Goal: Task Accomplishment & Management: Complete application form

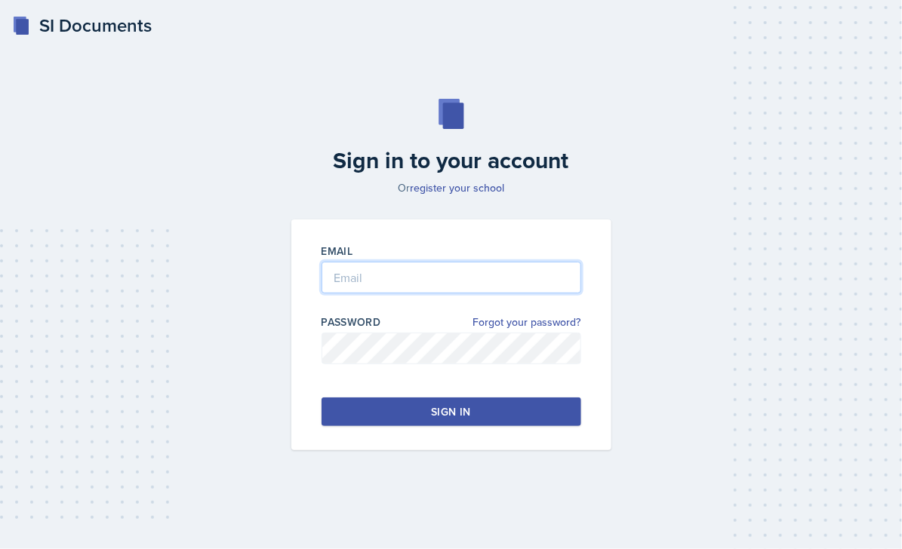
click at [436, 288] on input "email" at bounding box center [452, 278] width 260 height 32
type input "[PERSON_NAME][EMAIL_ADDRESS][DOMAIN_NAME]"
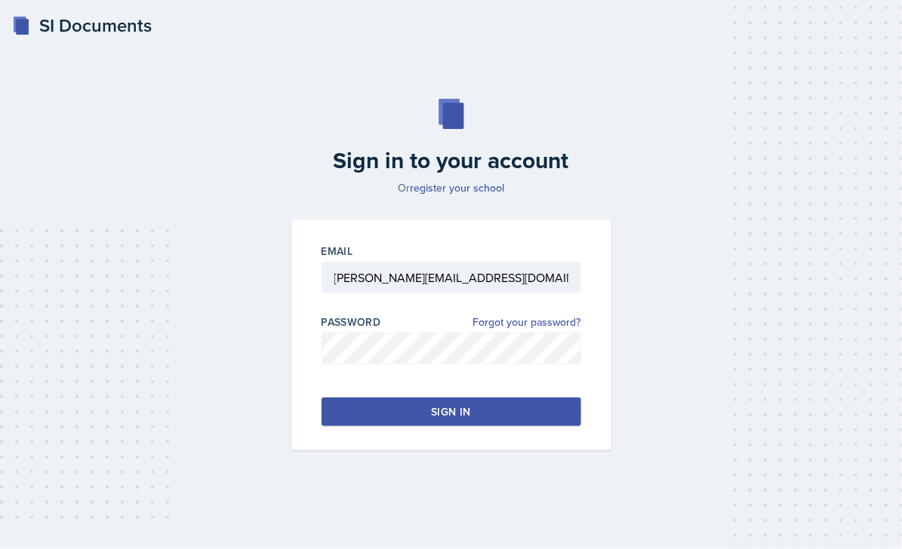
click at [402, 407] on button "Sign in" at bounding box center [452, 412] width 260 height 29
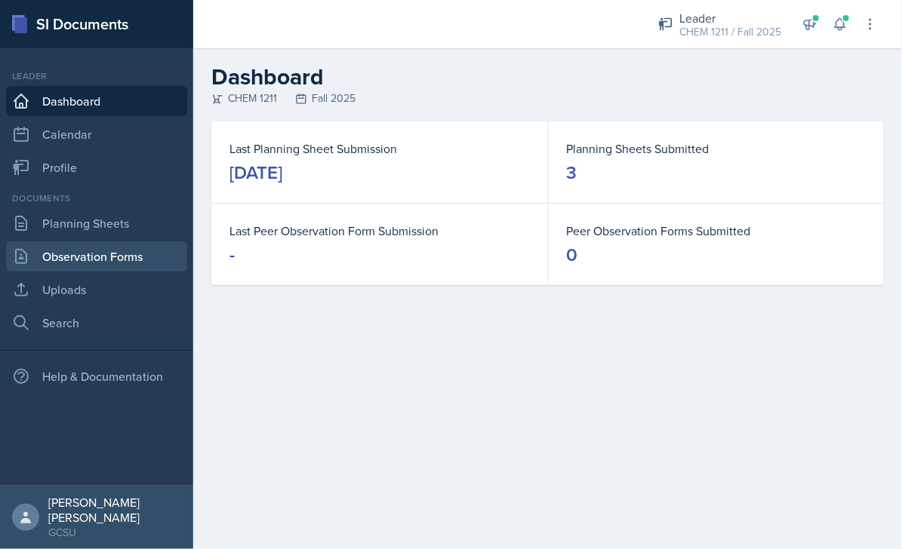
click at [96, 249] on link "Observation Forms" at bounding box center [96, 257] width 181 height 30
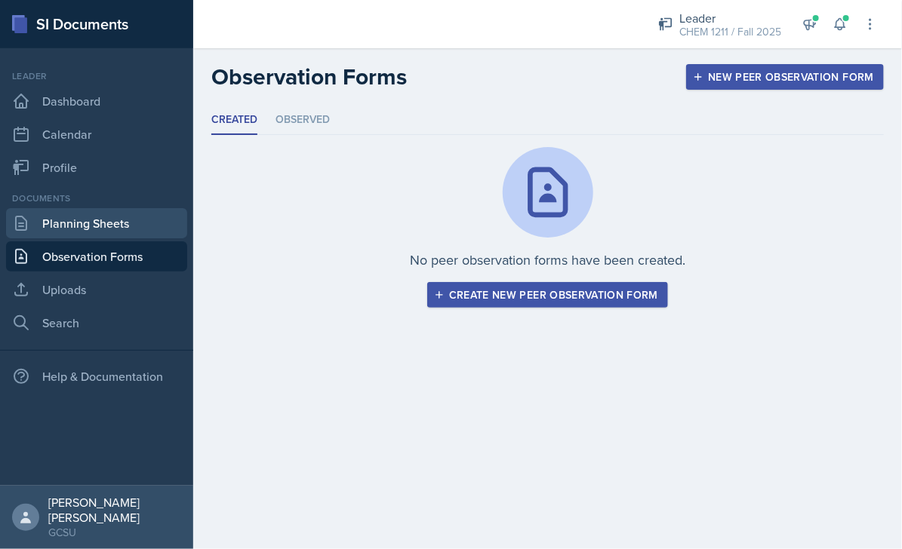
click at [75, 229] on link "Planning Sheets" at bounding box center [96, 223] width 181 height 30
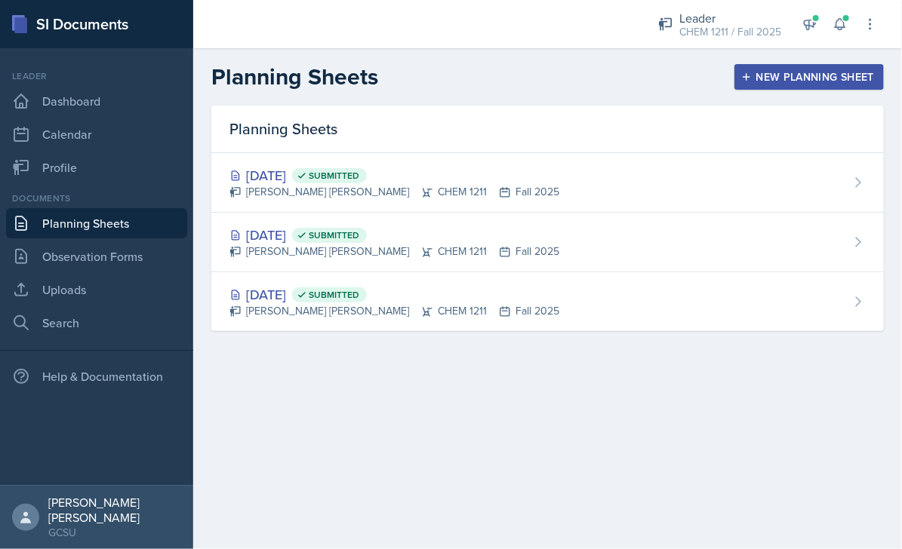
click at [814, 71] on div "New Planning Sheet" at bounding box center [809, 77] width 130 height 12
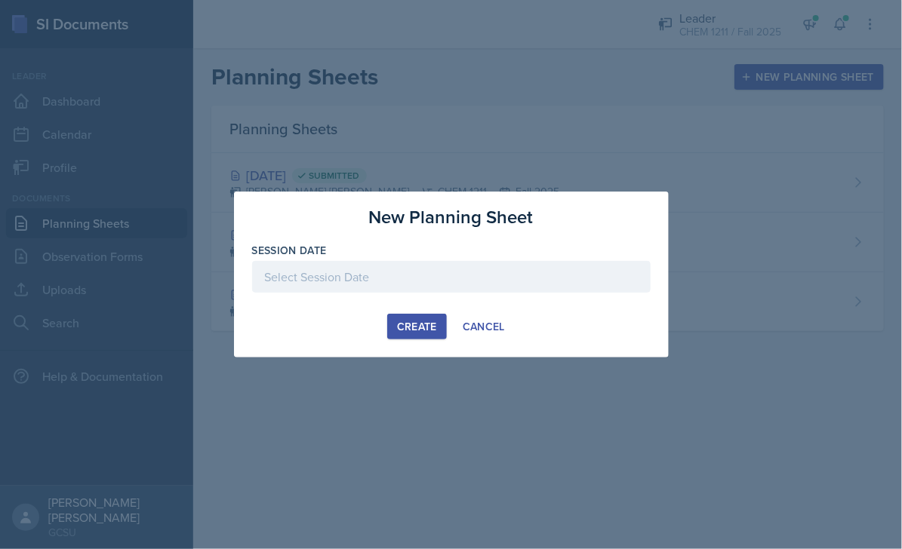
click at [375, 279] on div at bounding box center [451, 277] width 399 height 32
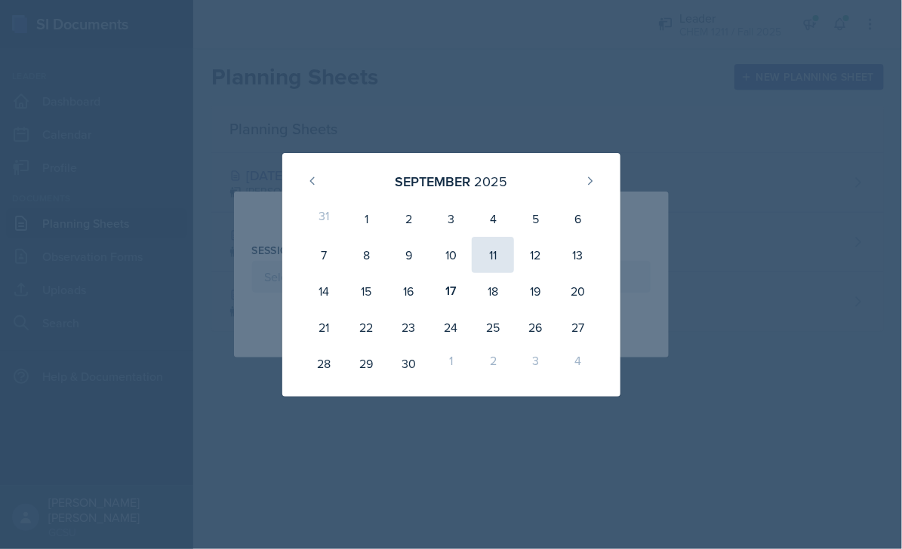
click at [500, 254] on div "11" at bounding box center [493, 255] width 42 height 36
type input "[DATE]"
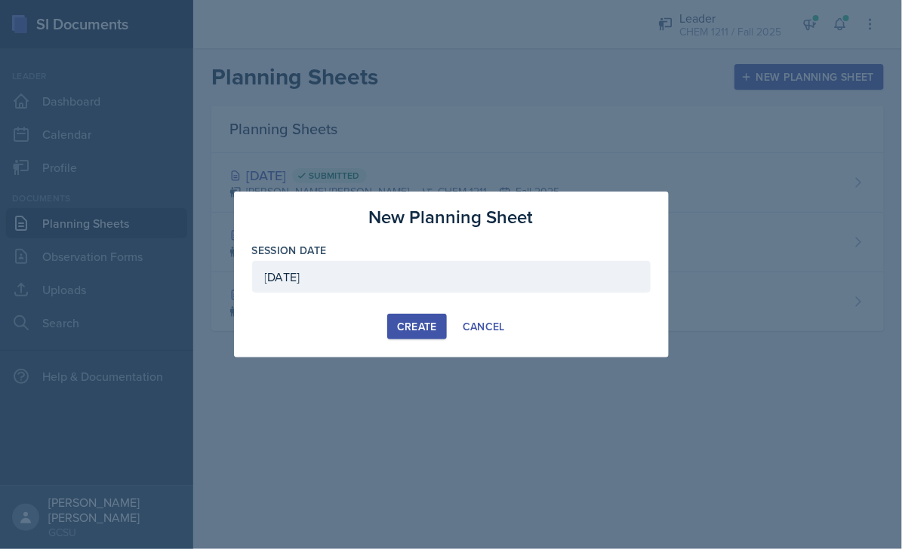
click at [408, 326] on div "Create" at bounding box center [417, 327] width 40 height 12
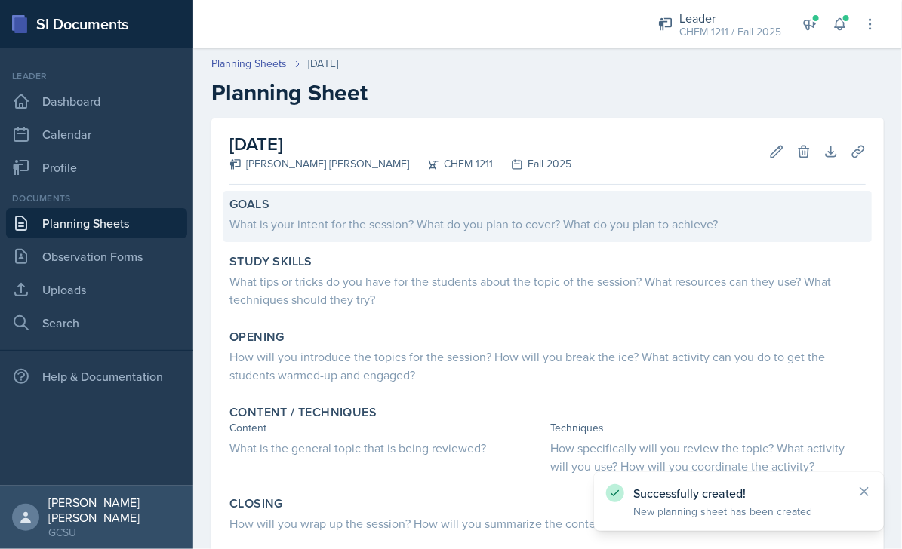
click at [442, 209] on div "Goals" at bounding box center [547, 204] width 636 height 15
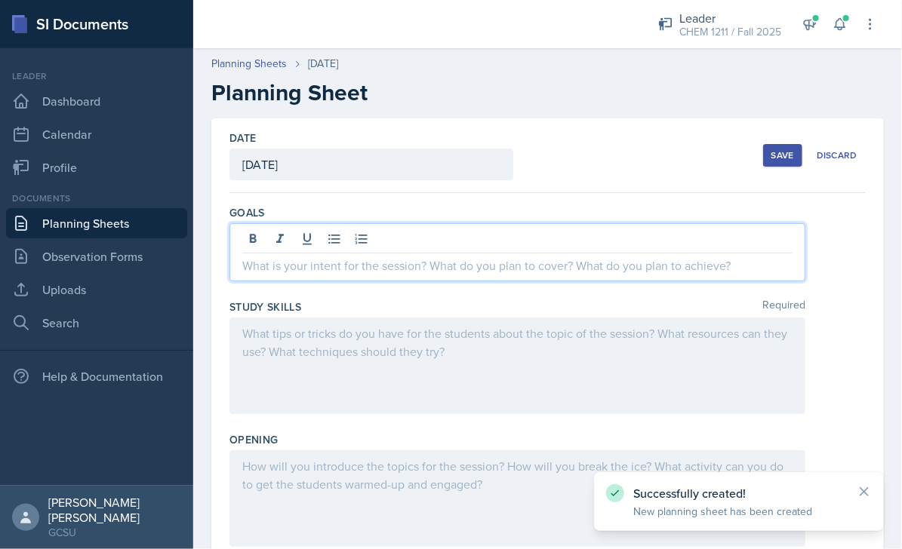
click at [428, 235] on div at bounding box center [517, 252] width 576 height 58
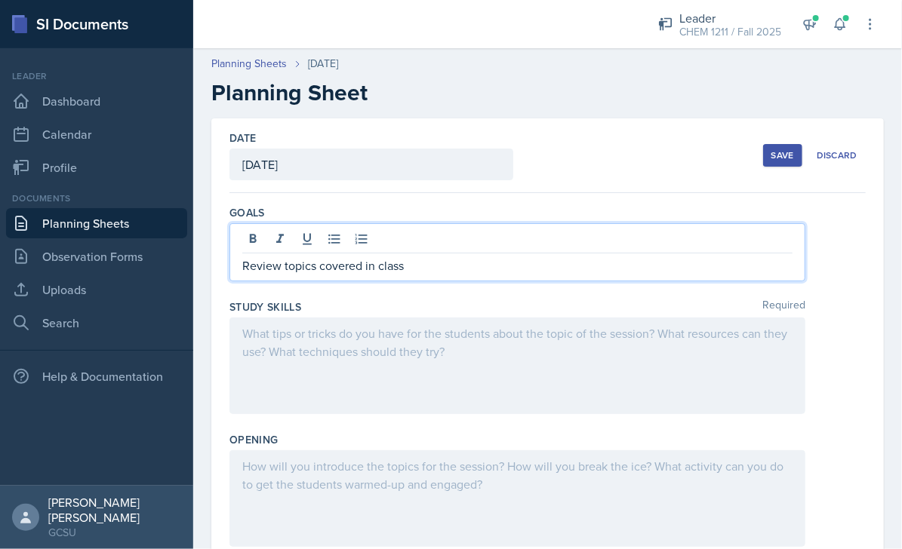
click at [442, 336] on div at bounding box center [517, 366] width 576 height 97
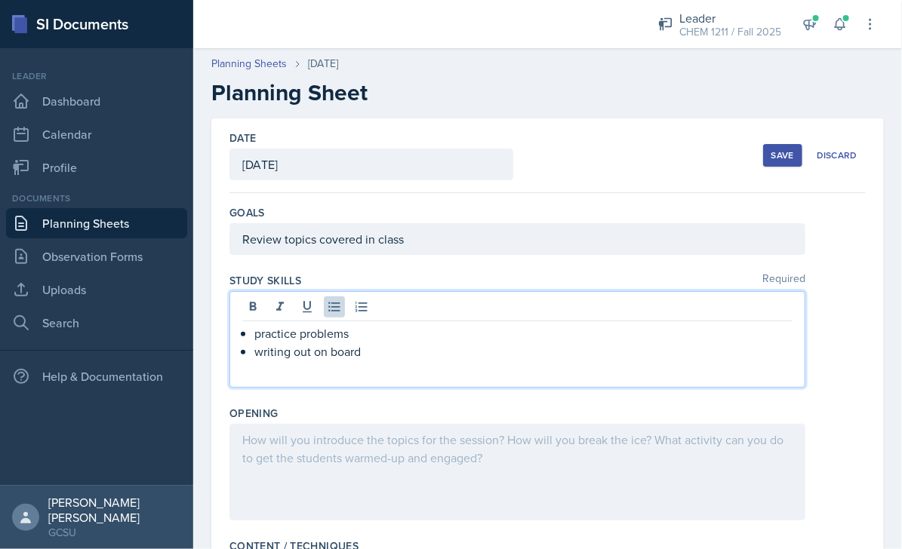
click at [712, 444] on div at bounding box center [517, 472] width 576 height 97
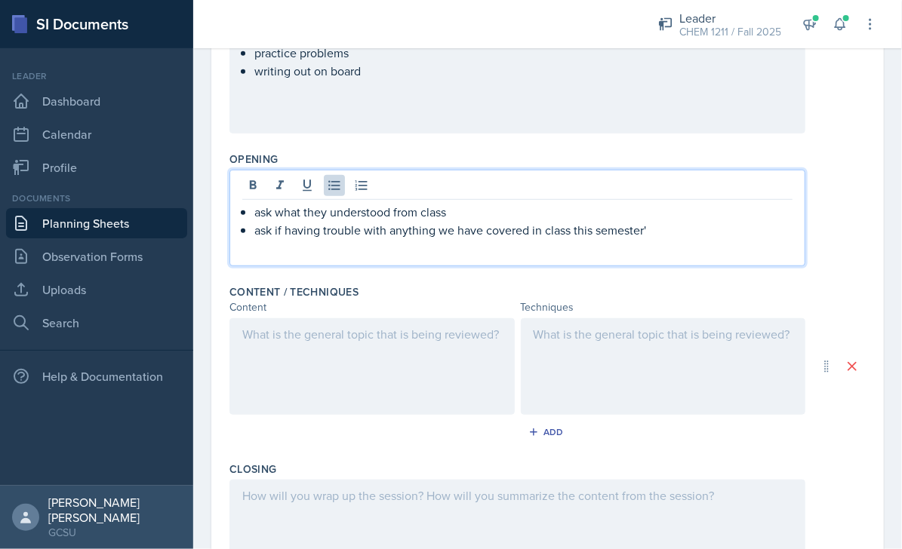
scroll to position [264, 0]
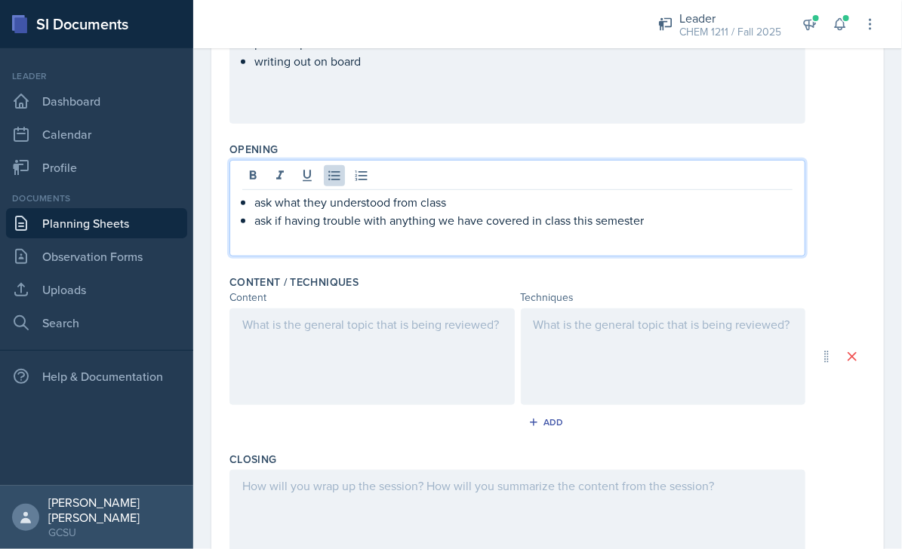
click at [356, 327] on div at bounding box center [371, 357] width 285 height 97
click at [663, 189] on div "ask what they understood from class ask if having trouble with anything we have…" at bounding box center [517, 208] width 576 height 97
click at [413, 346] on div at bounding box center [371, 357] width 285 height 97
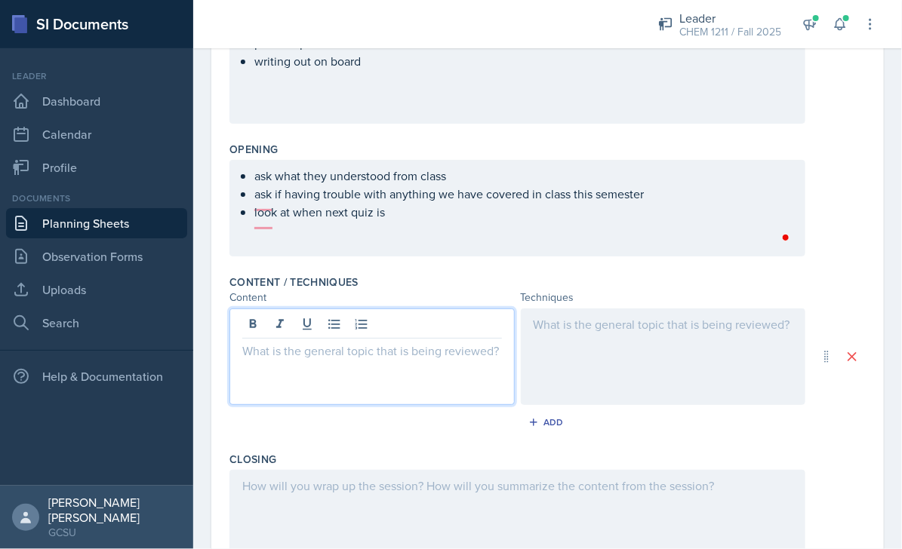
scroll to position [291, 0]
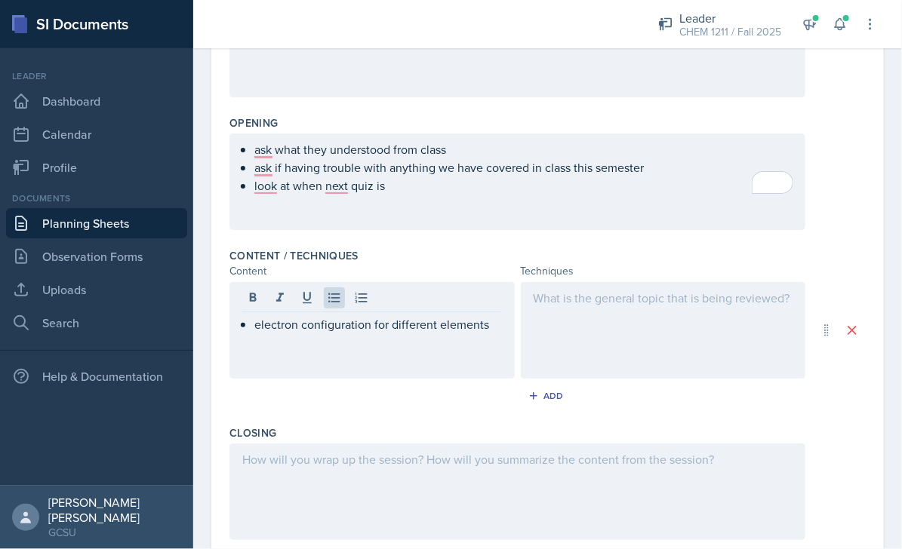
click at [688, 319] on div at bounding box center [663, 330] width 285 height 97
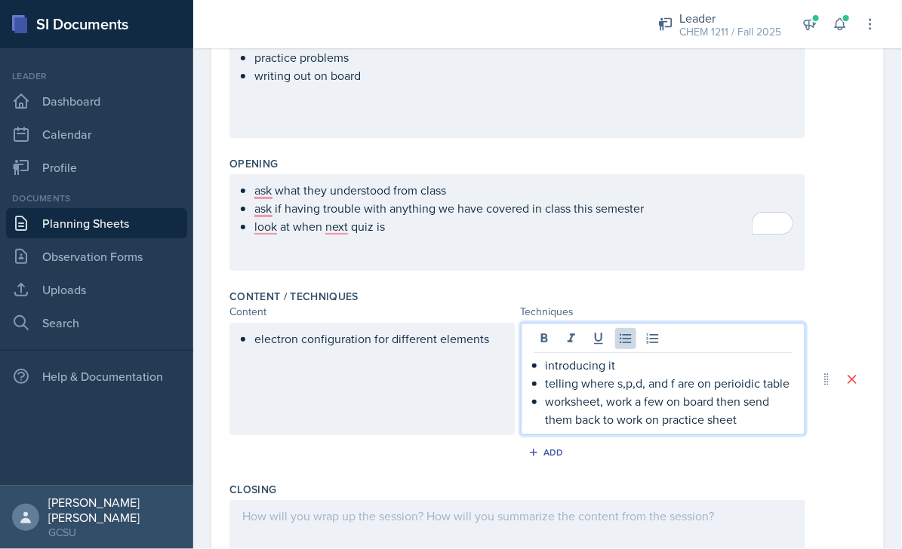
scroll to position [0, 0]
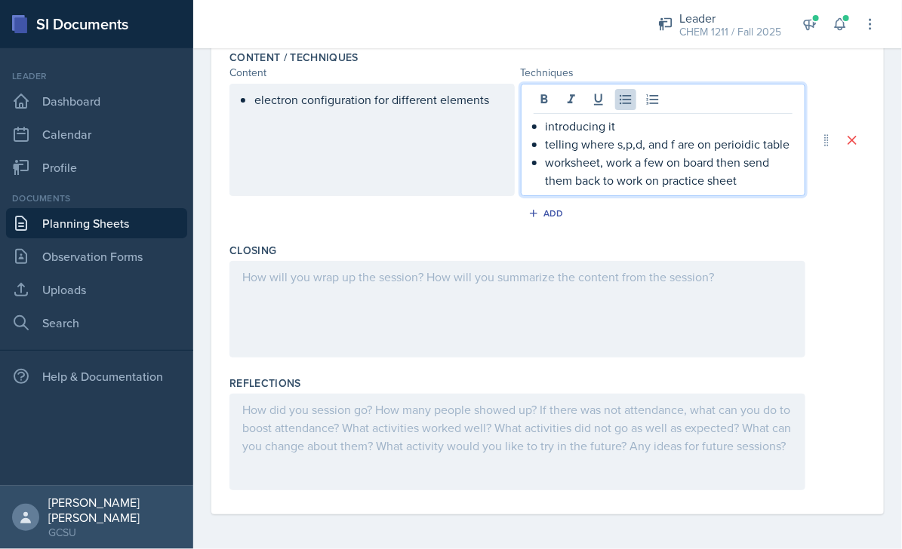
click at [414, 436] on div at bounding box center [517, 442] width 576 height 97
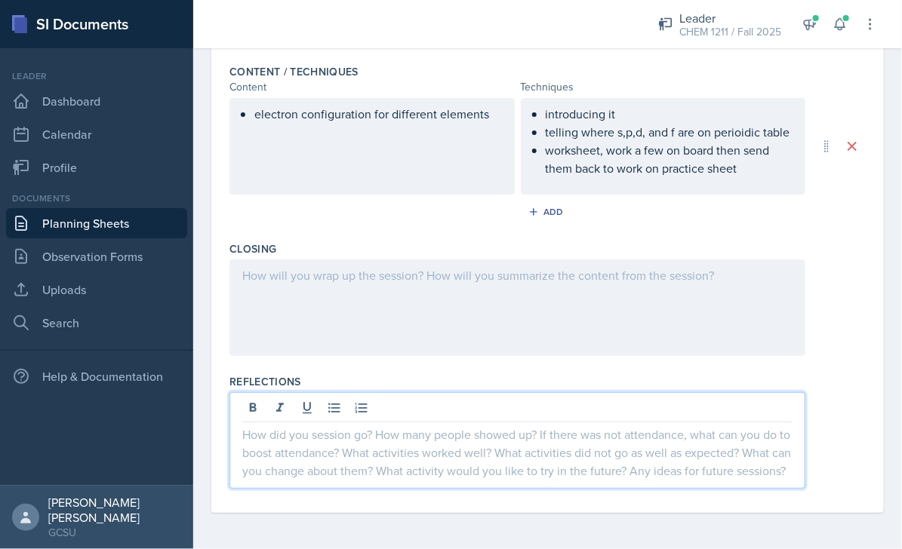
scroll to position [474, 0]
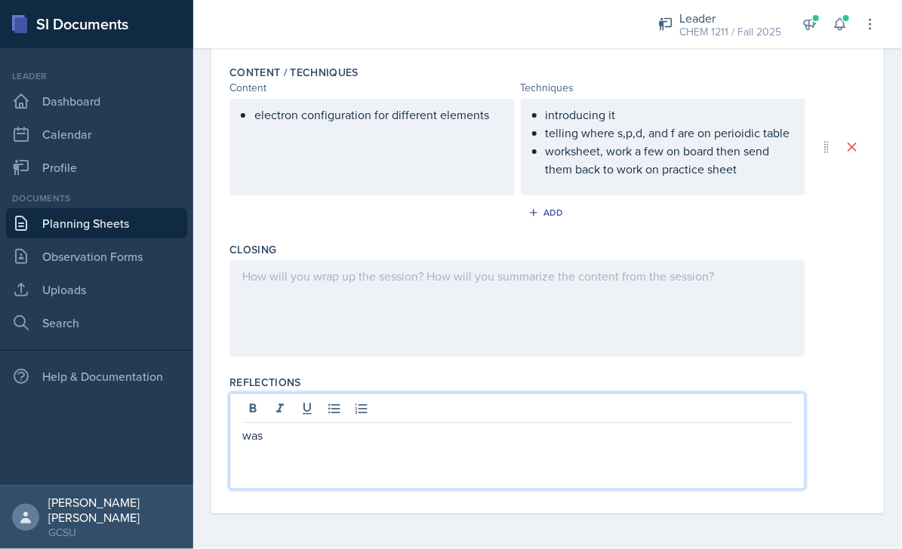
click at [392, 344] on div at bounding box center [517, 308] width 576 height 97
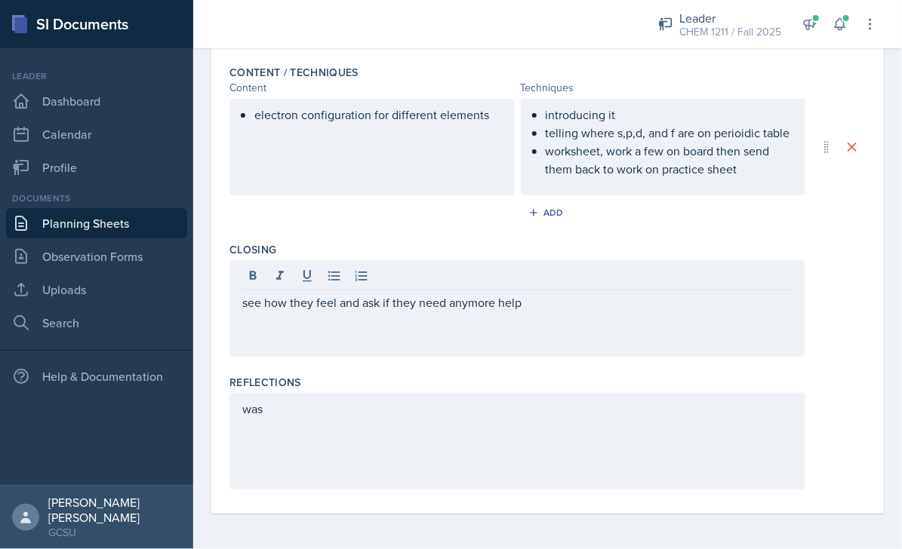
click at [369, 431] on div "was" at bounding box center [517, 441] width 576 height 97
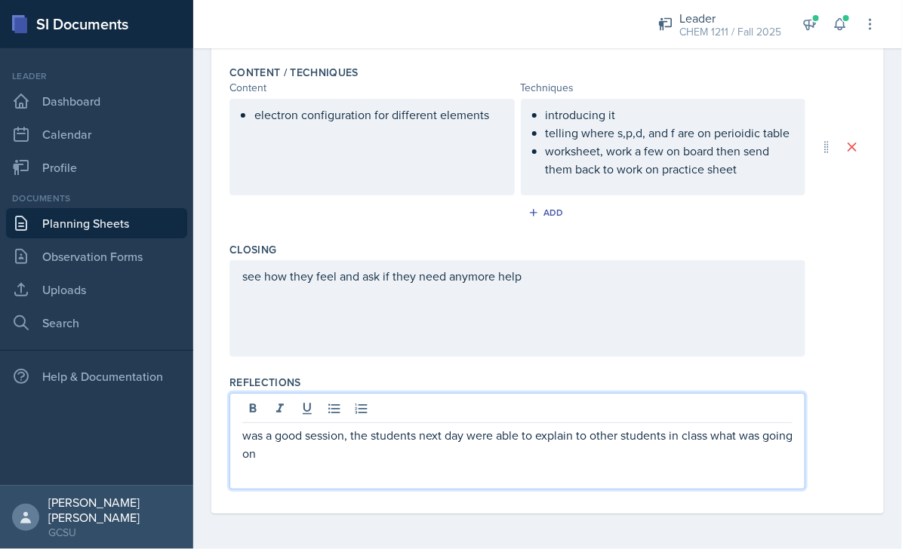
scroll to position [0, 0]
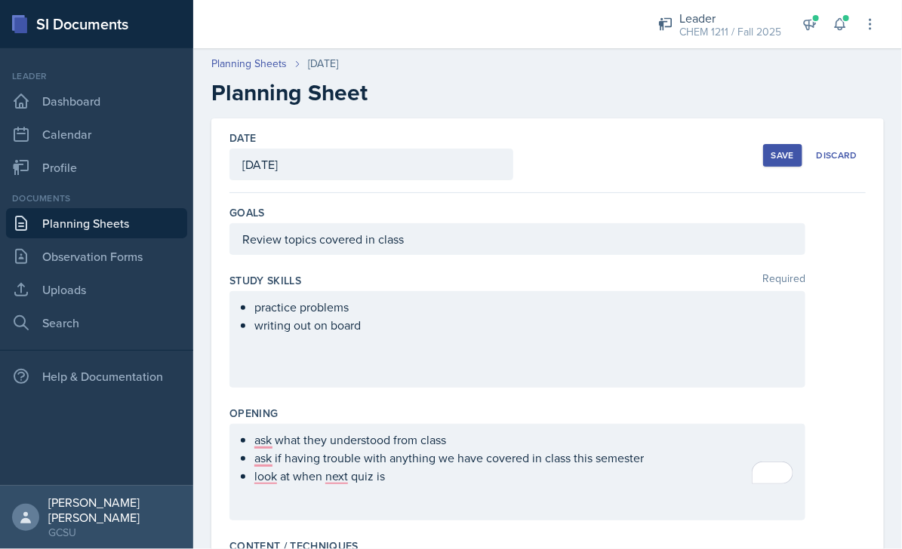
click at [777, 154] on div "Save" at bounding box center [782, 155] width 23 height 12
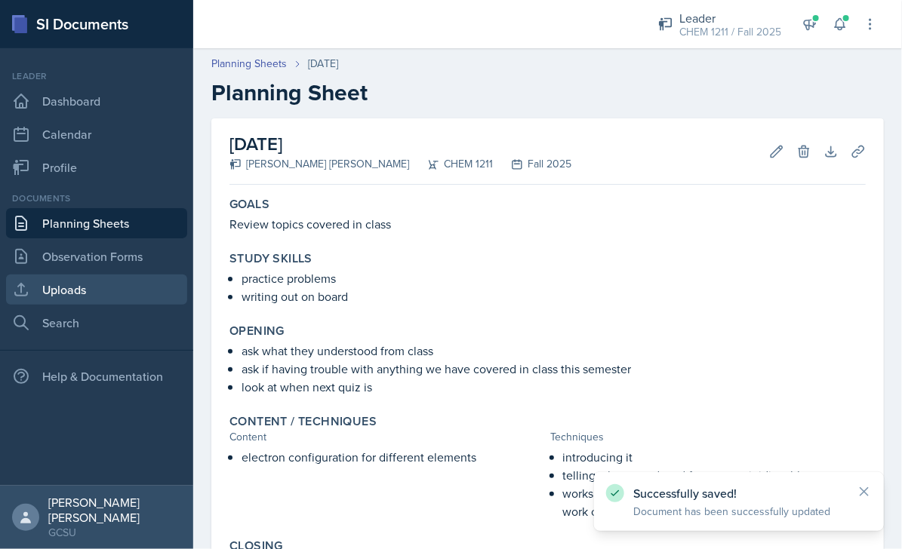
click at [86, 286] on link "Uploads" at bounding box center [96, 290] width 181 height 30
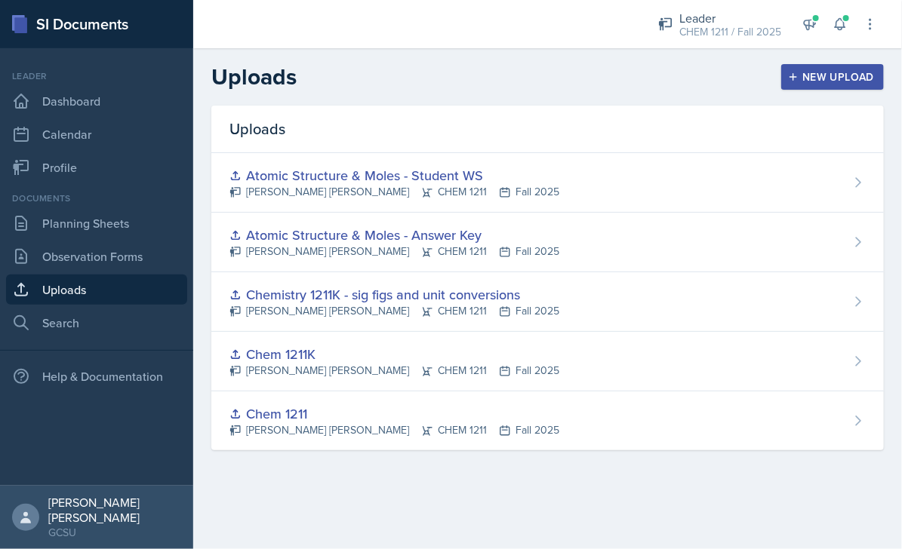
click at [812, 93] on header "Uploads New Upload" at bounding box center [547, 76] width 709 height 57
click at [803, 67] on button "New Upload" at bounding box center [832, 77] width 103 height 26
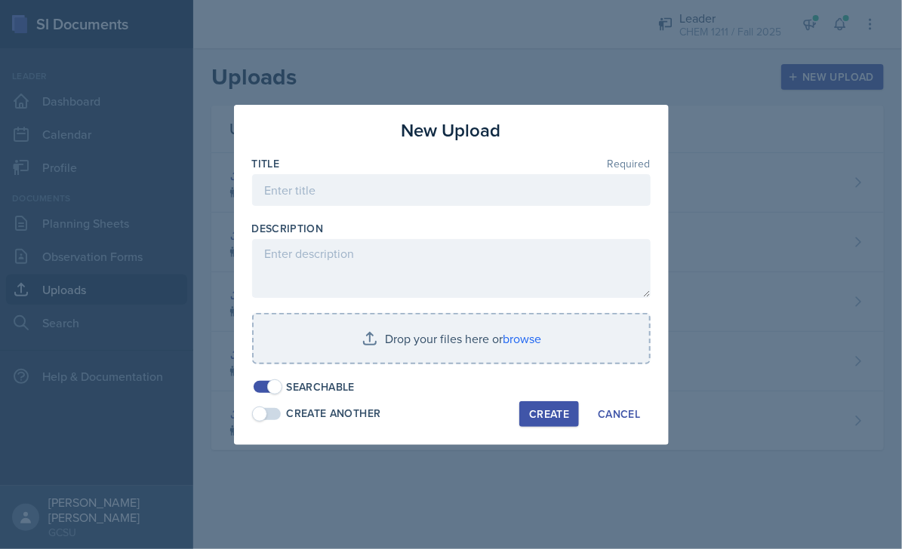
click at [323, 211] on div at bounding box center [451, 213] width 399 height 15
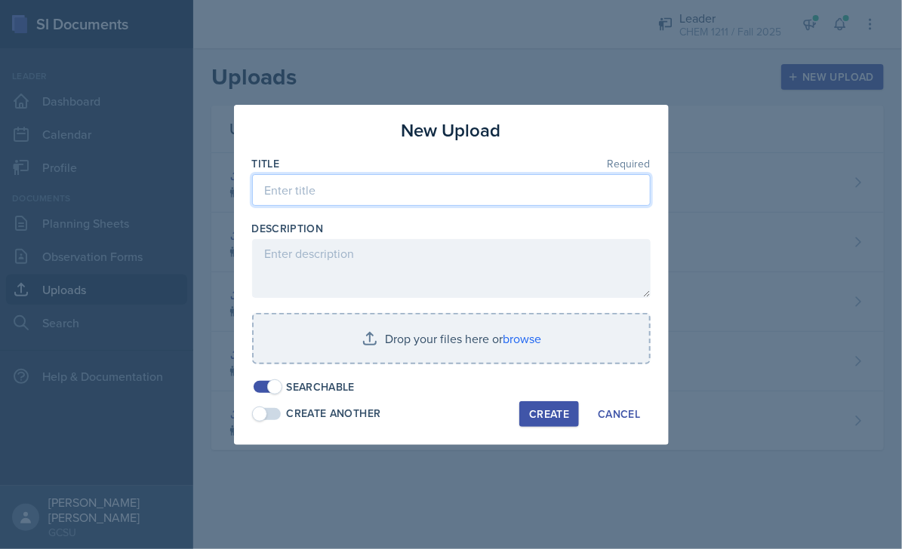
click at [301, 190] on input at bounding box center [451, 190] width 399 height 32
type input "c"
type input "Chem 1211k electron configuration"
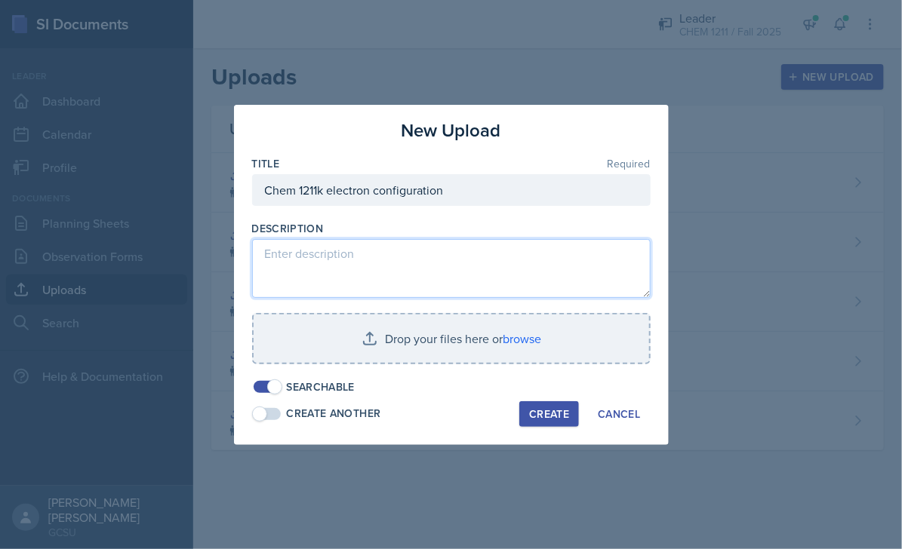
click at [349, 268] on textarea at bounding box center [451, 268] width 399 height 59
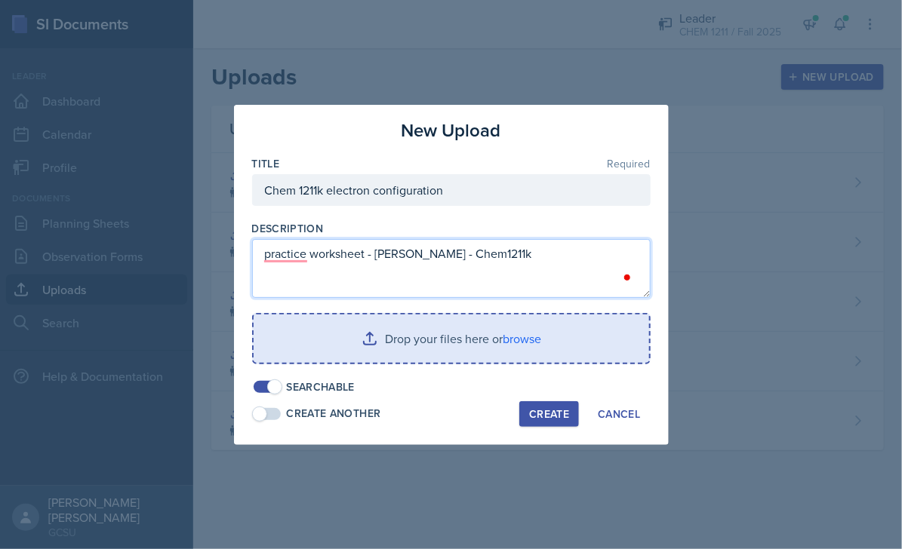
type textarea "practice worksheet - [PERSON_NAME] - Chem1211k"
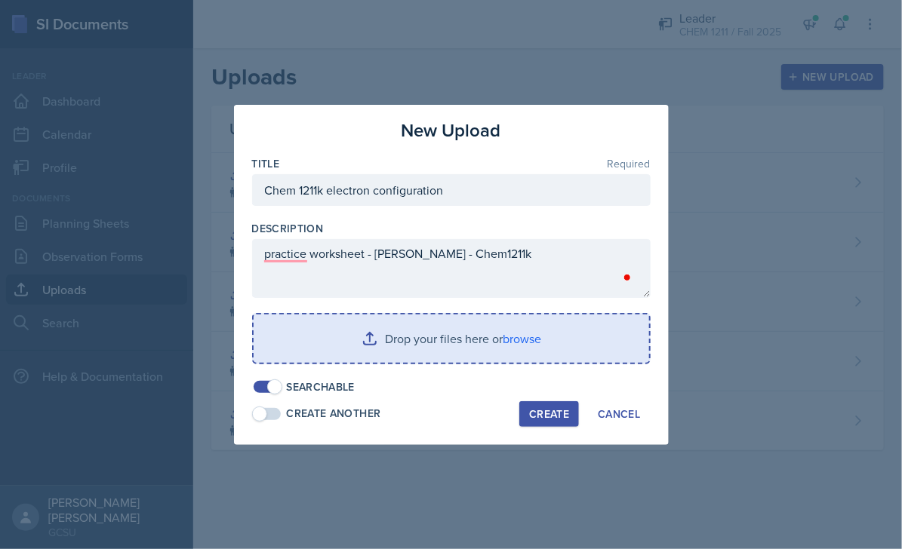
click at [394, 348] on input "file" at bounding box center [452, 339] width 396 height 48
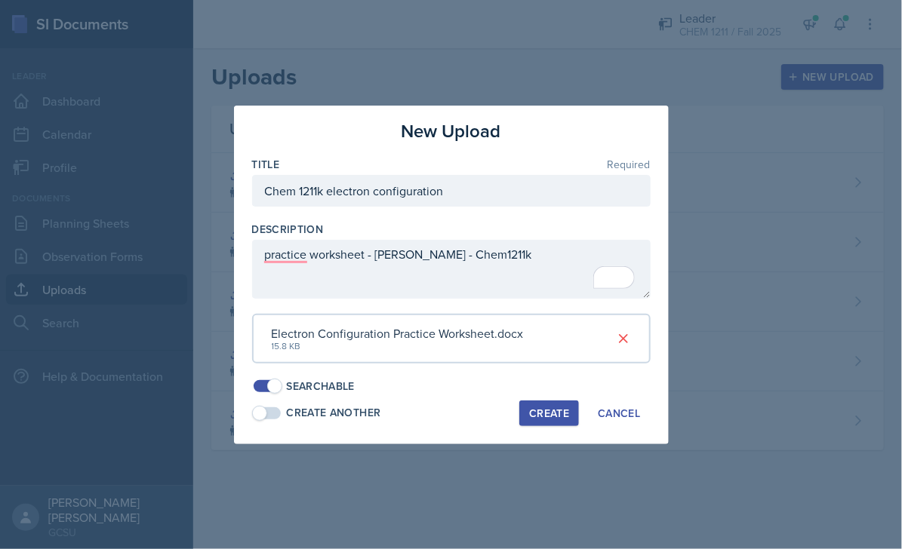
click at [541, 412] on div "Create" at bounding box center [549, 414] width 40 height 12
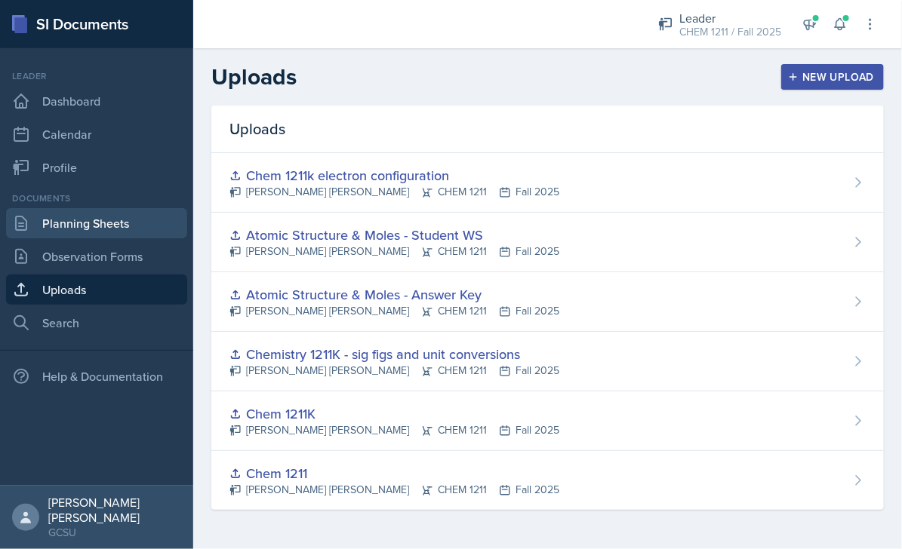
click at [100, 232] on link "Planning Sheets" at bounding box center [96, 223] width 181 height 30
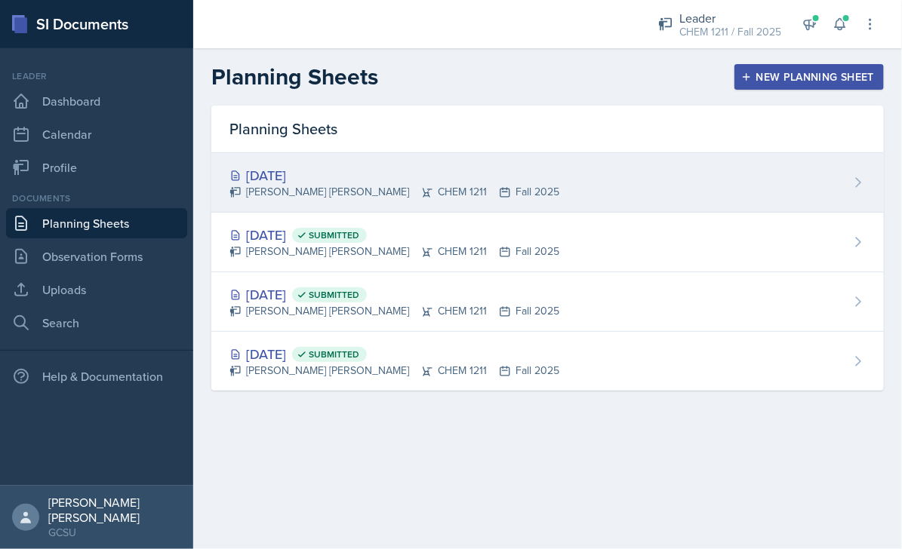
click at [517, 189] on div "[DATE] [PERSON_NAME] [PERSON_NAME] CHEM 1211 Fall 2025" at bounding box center [547, 183] width 673 height 60
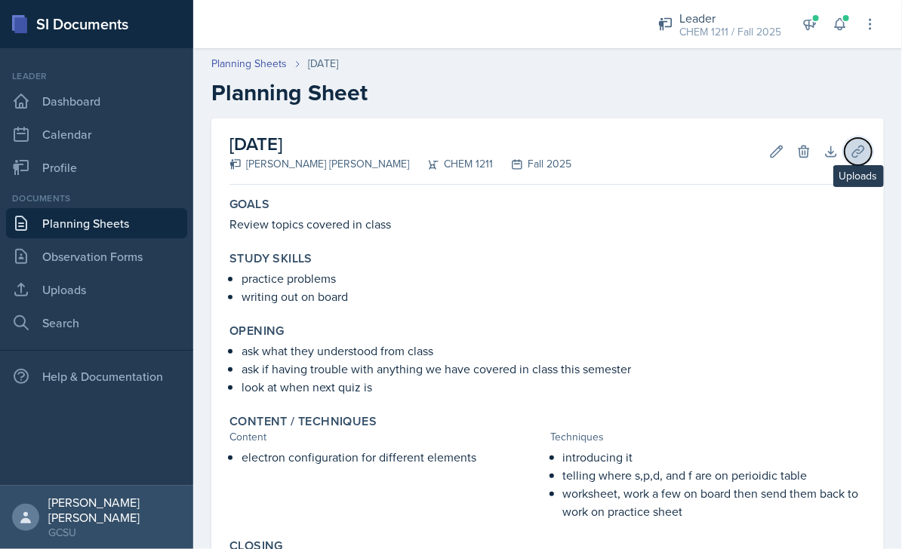
click at [850, 148] on button "Uploads" at bounding box center [858, 151] width 27 height 27
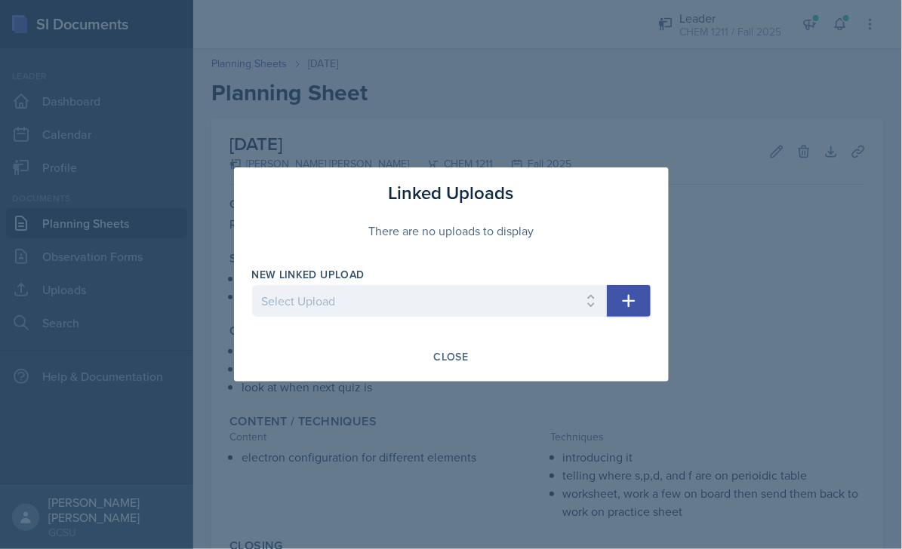
click at [322, 317] on div at bounding box center [429, 324] width 355 height 15
click at [371, 314] on select "Select Upload Chem 1211 Chem 1211K Chemistry 1211K - sig figs and unit conversi…" at bounding box center [429, 301] width 355 height 32
select select "fbf2d1fa-823f-4c4d-b7ca-7f6c4b45a351"
click at [636, 295] on icon "button" at bounding box center [629, 301] width 18 height 18
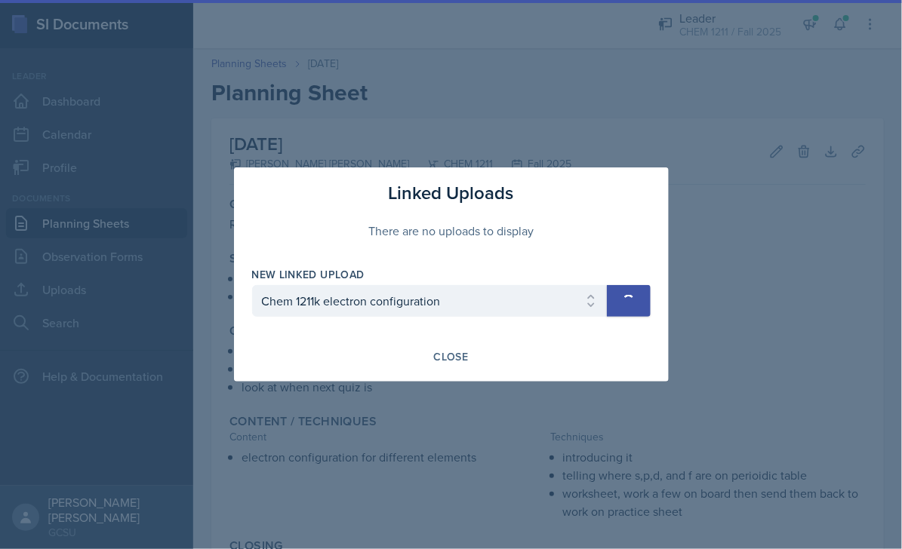
select select
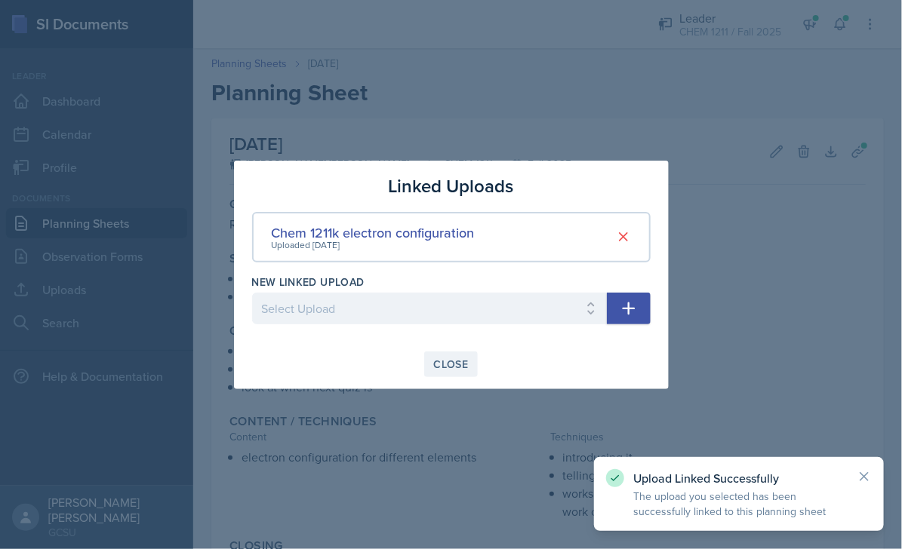
click at [431, 362] on button "Close" at bounding box center [451, 365] width 54 height 26
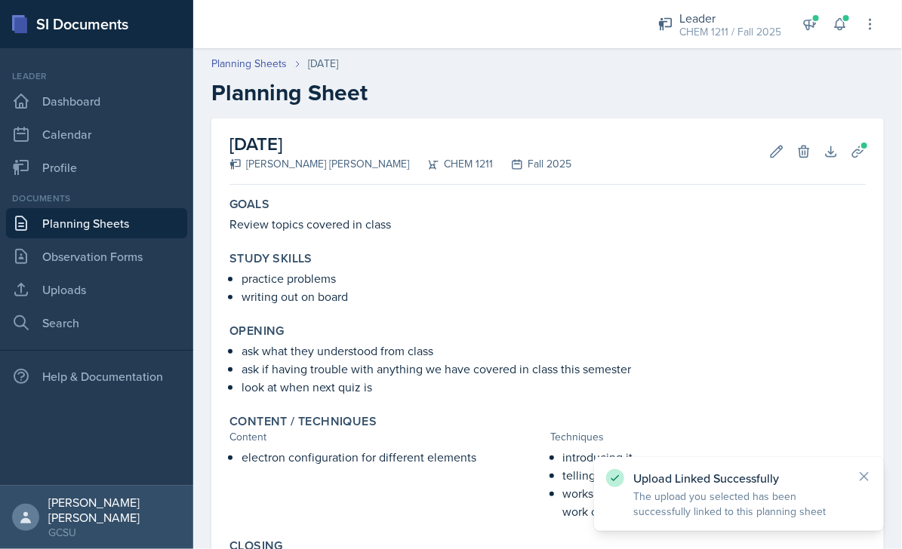
scroll to position [183, 0]
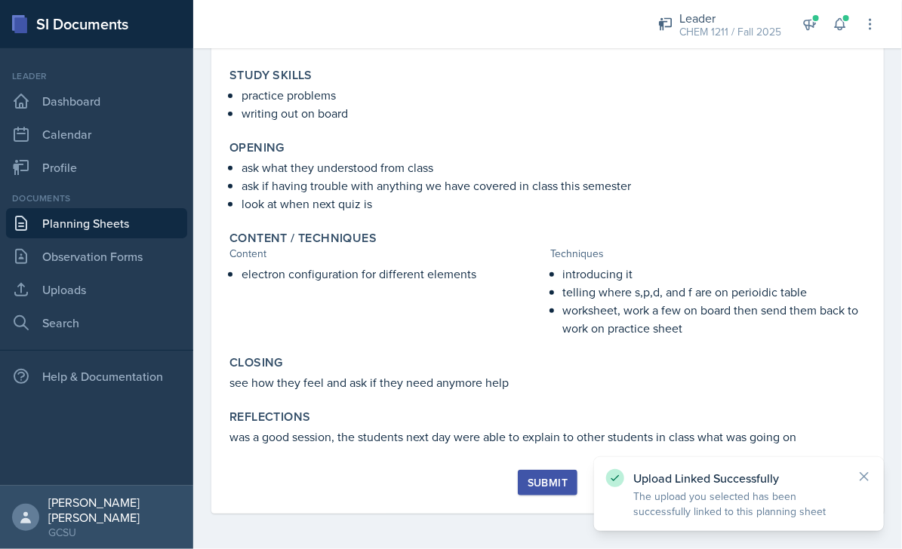
click at [549, 477] on div "Submit" at bounding box center [548, 483] width 40 height 12
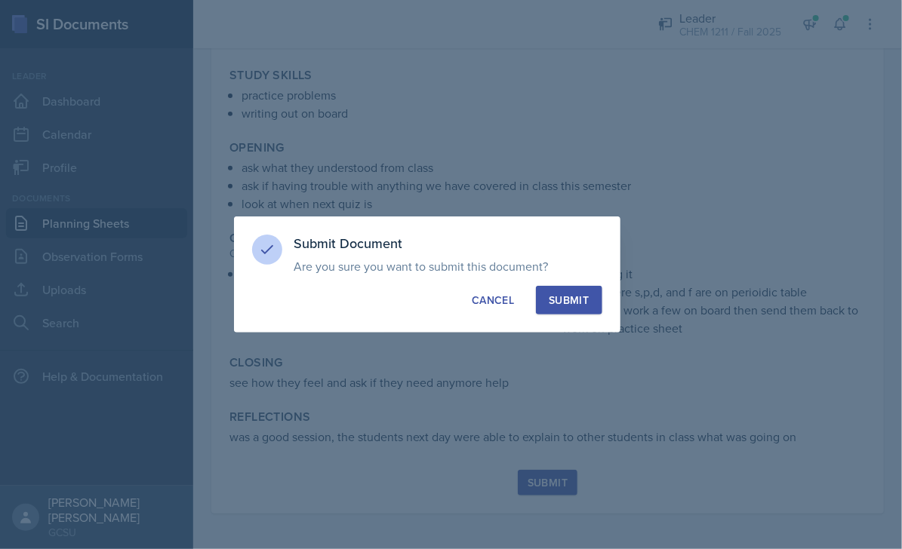
click at [565, 287] on button "Submit" at bounding box center [569, 300] width 66 height 29
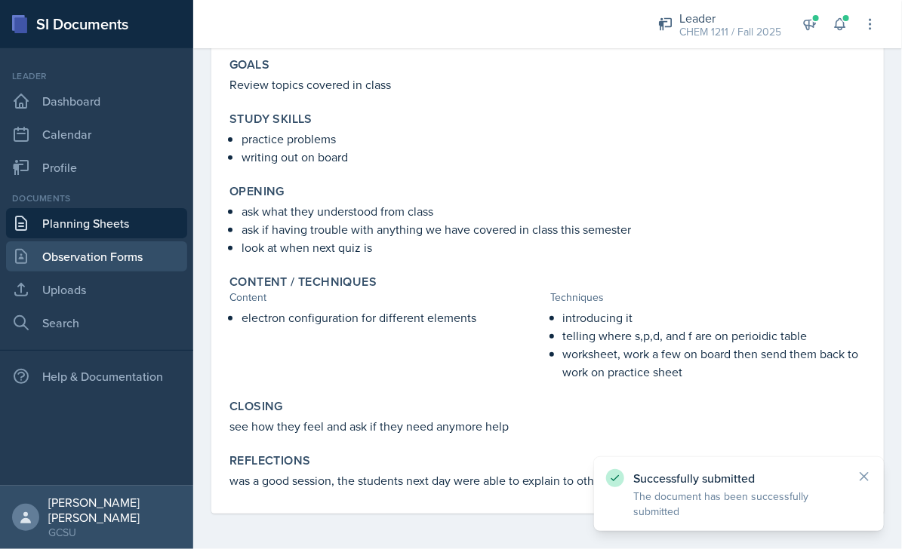
click at [103, 260] on link "Observation Forms" at bounding box center [96, 257] width 181 height 30
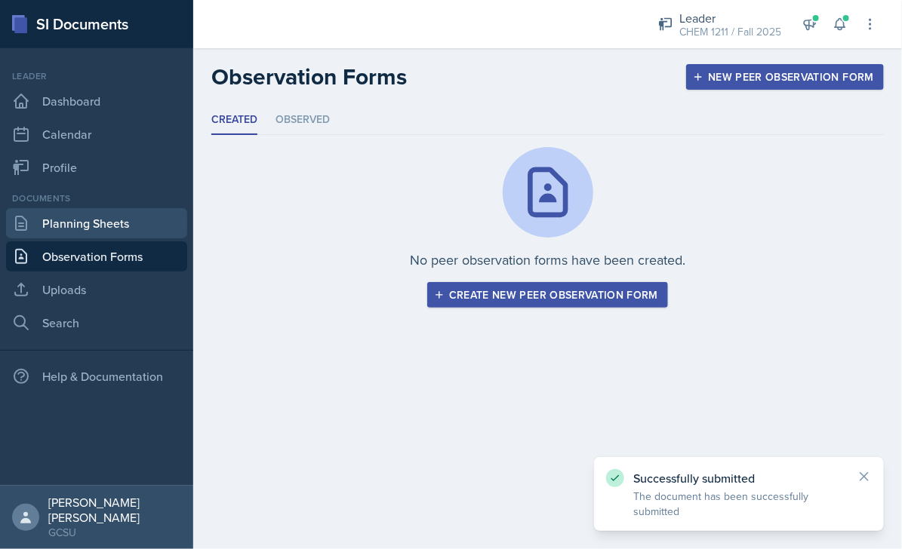
click at [109, 236] on link "Planning Sheets" at bounding box center [96, 223] width 181 height 30
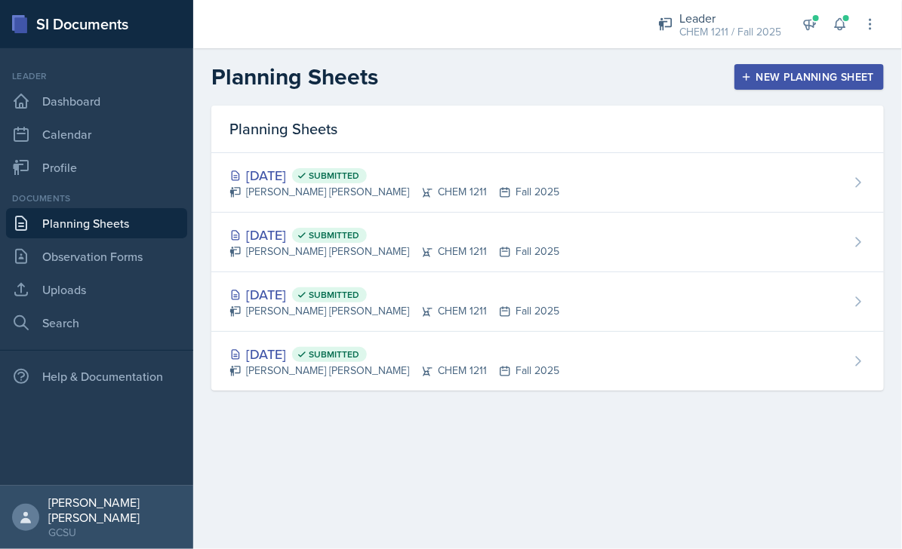
click at [760, 93] on header "Planning Sheets New Planning Sheet" at bounding box center [547, 76] width 709 height 57
click at [777, 85] on button "New Planning Sheet" at bounding box center [808, 77] width 149 height 26
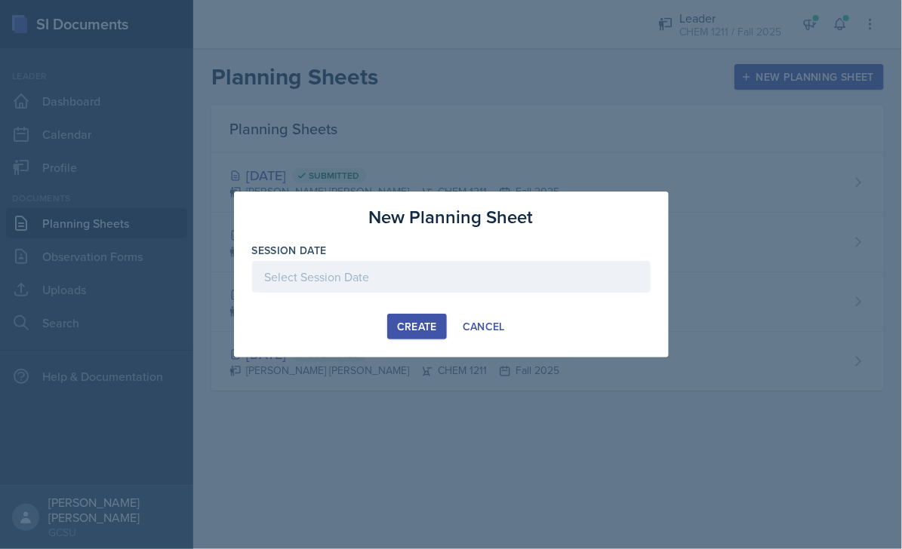
click at [312, 271] on div at bounding box center [451, 277] width 399 height 32
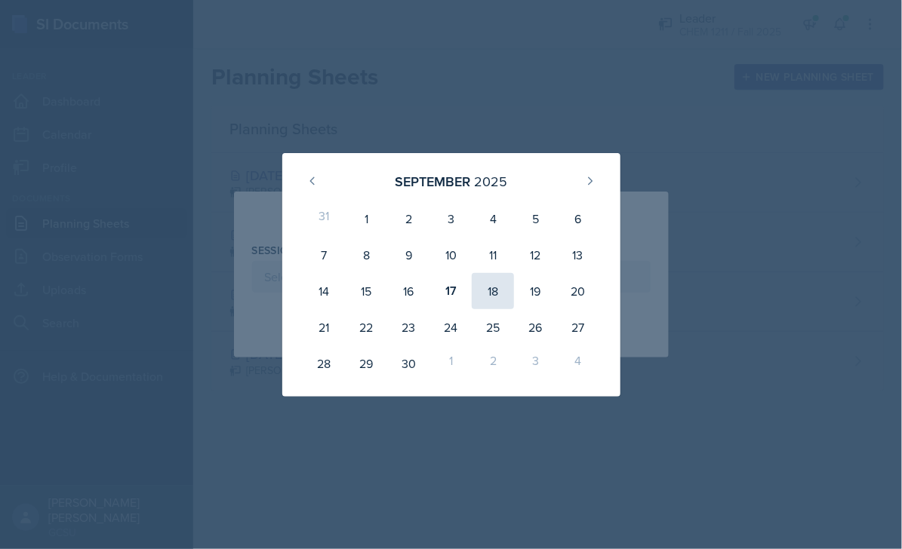
click at [498, 284] on div "18" at bounding box center [493, 291] width 42 height 36
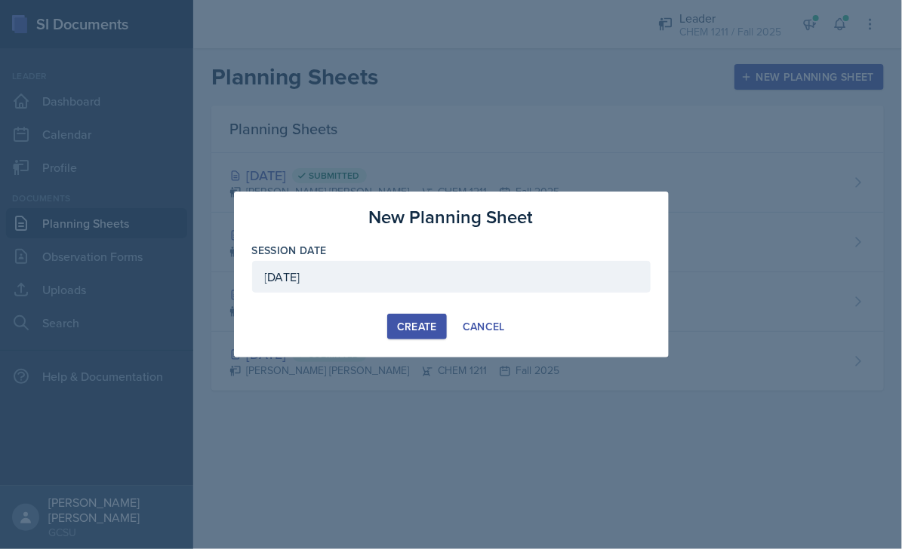
click at [373, 264] on div "[DATE]" at bounding box center [451, 277] width 399 height 32
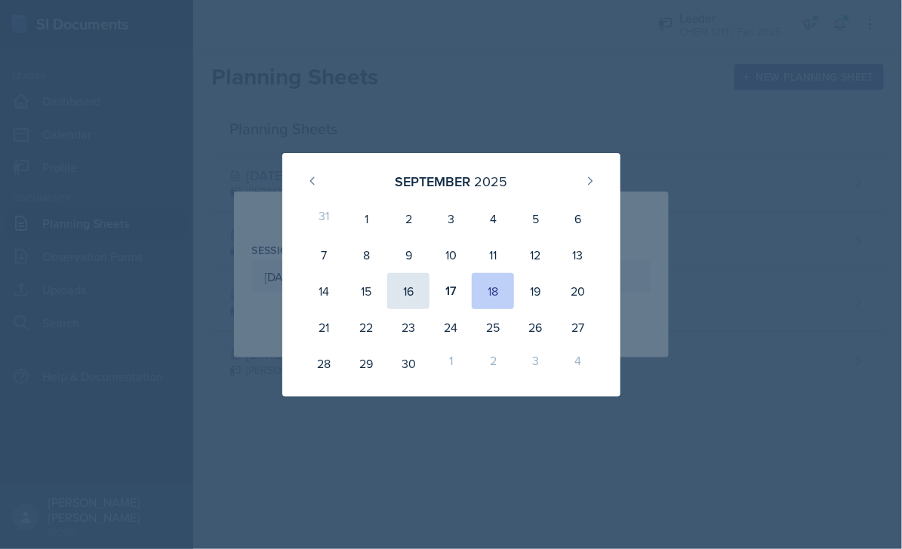
click at [393, 298] on div "16" at bounding box center [408, 291] width 42 height 36
type input "[DATE]"
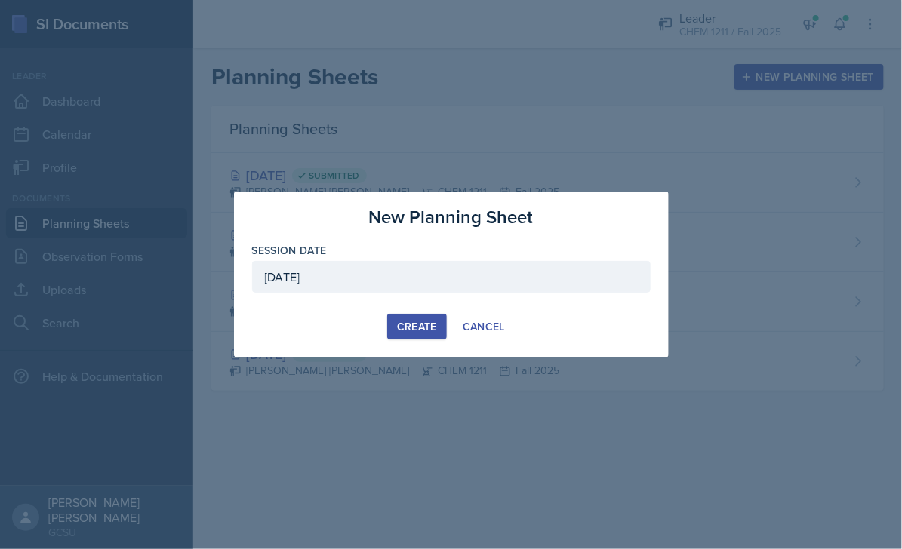
click at [396, 324] on button "Create" at bounding box center [417, 327] width 60 height 26
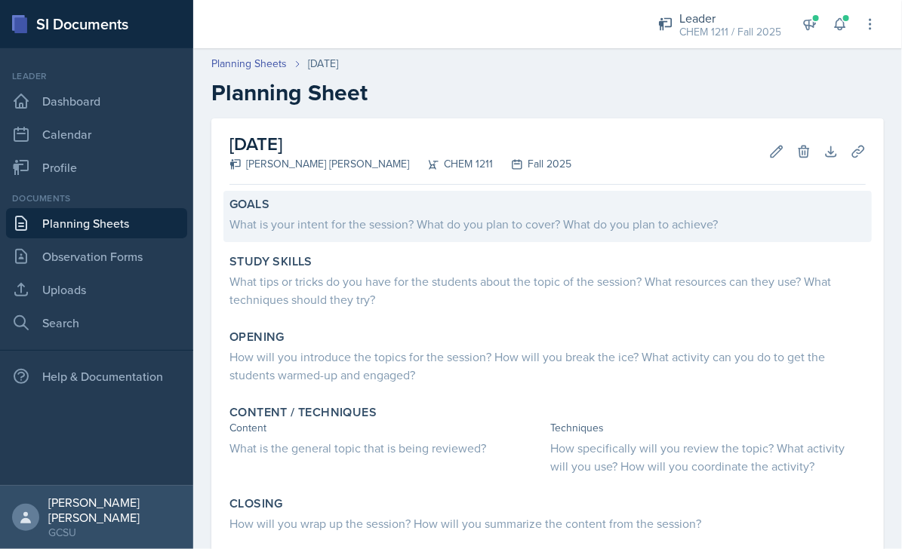
click at [412, 216] on div "What is your intent for the session? What do you plan to cover? What do you pla…" at bounding box center [547, 224] width 636 height 18
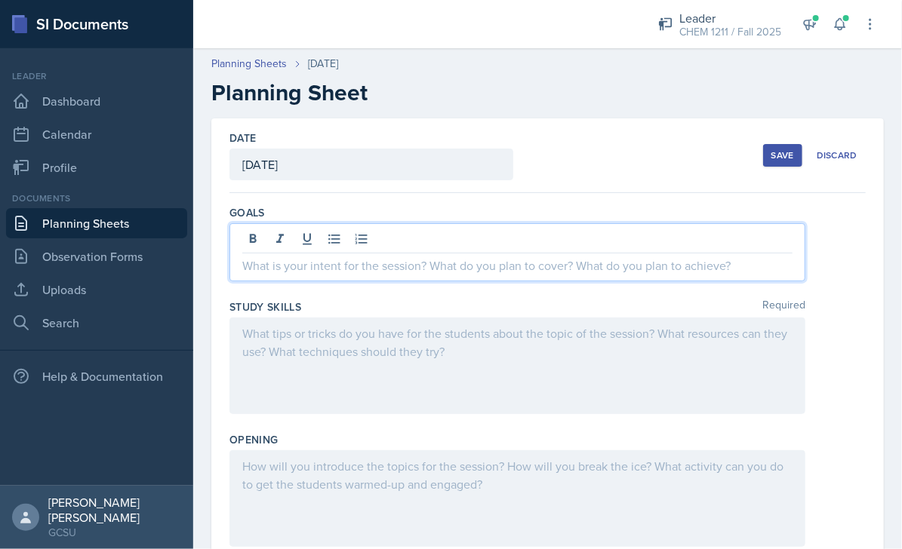
click at [467, 245] on div at bounding box center [517, 252] width 576 height 58
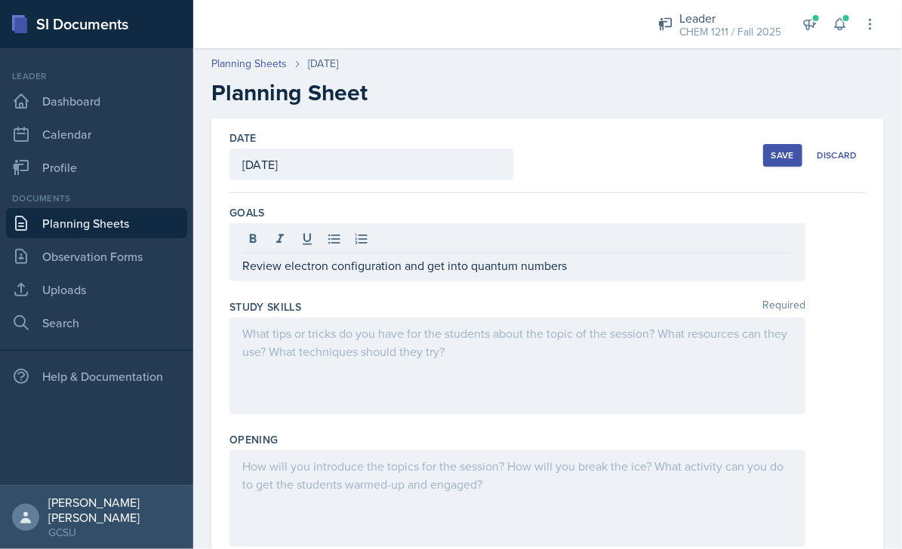
click at [391, 355] on div at bounding box center [517, 366] width 576 height 97
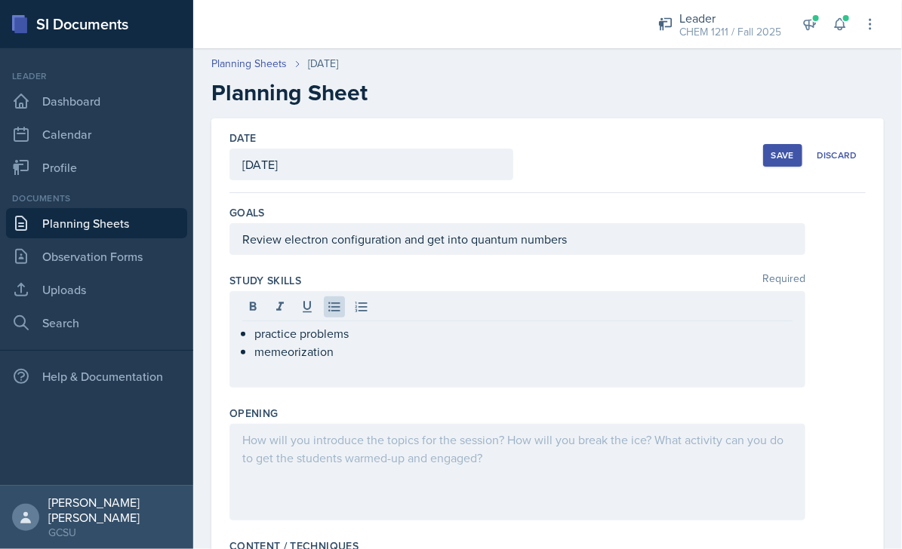
click at [310, 451] on div at bounding box center [517, 472] width 576 height 97
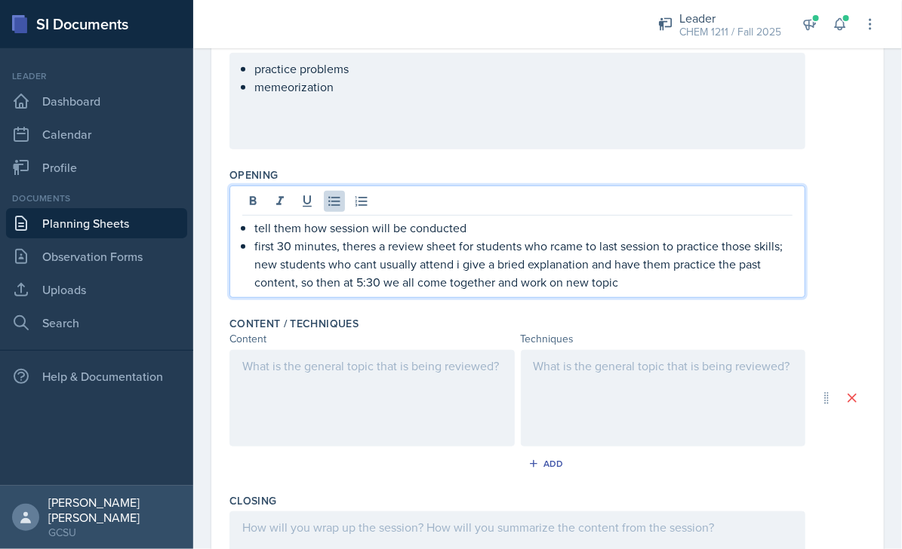
click at [321, 415] on div at bounding box center [371, 398] width 285 height 97
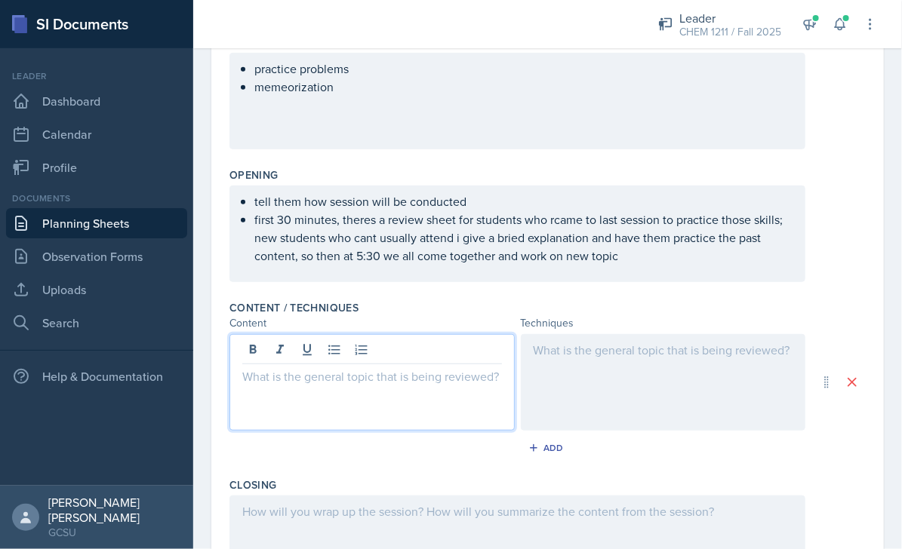
scroll to position [265, 0]
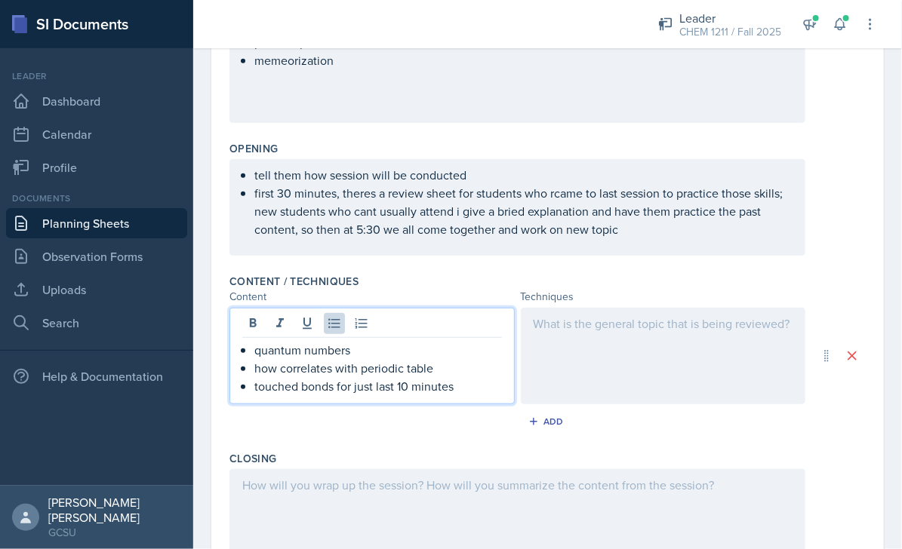
click at [700, 337] on div at bounding box center [663, 356] width 285 height 97
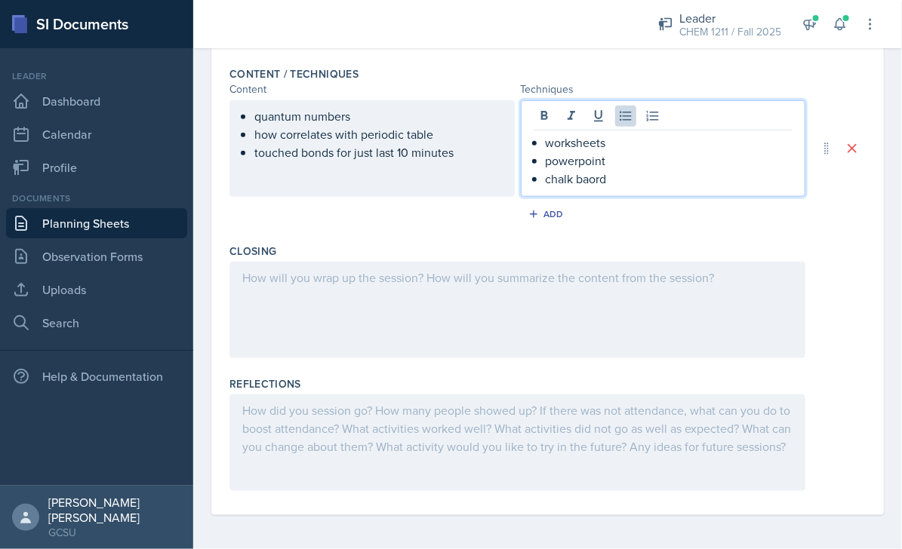
scroll to position [474, 0]
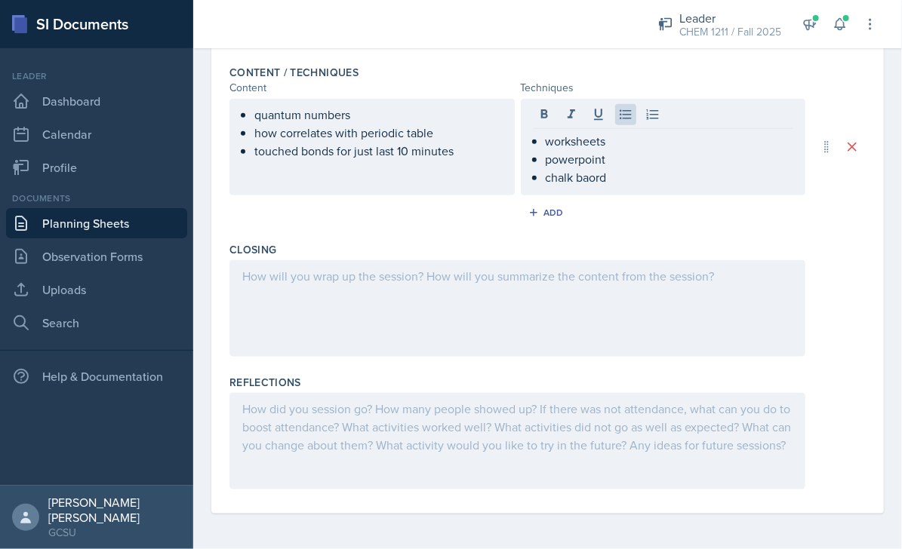
click at [511, 300] on div at bounding box center [517, 308] width 576 height 97
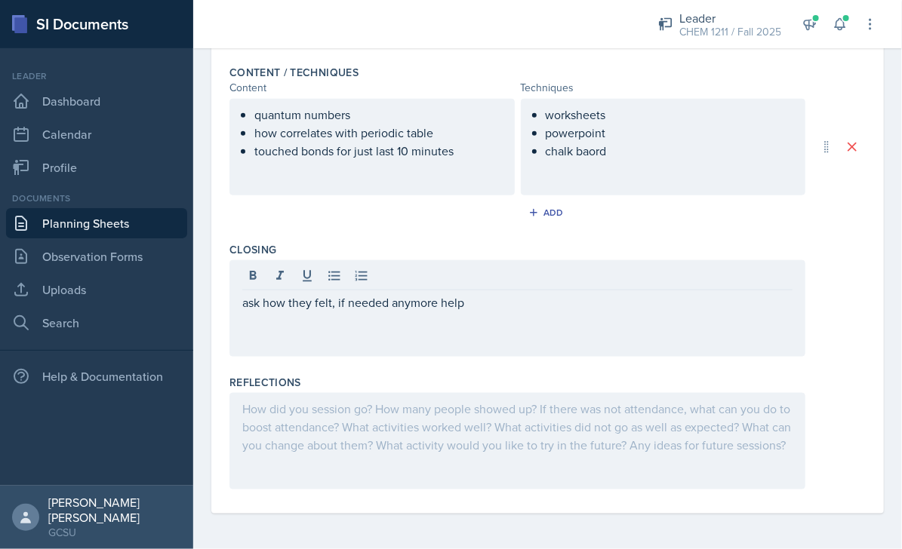
click at [392, 396] on div at bounding box center [517, 441] width 576 height 97
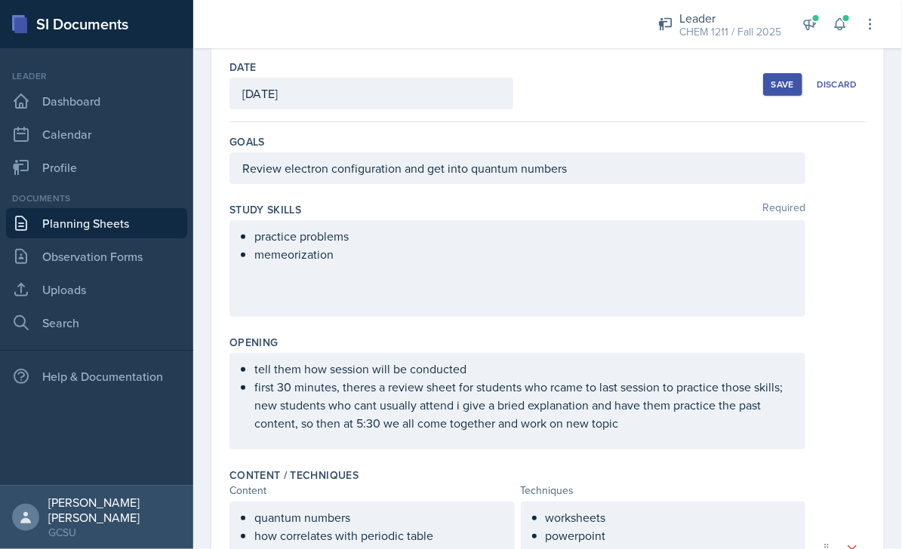
scroll to position [29, 0]
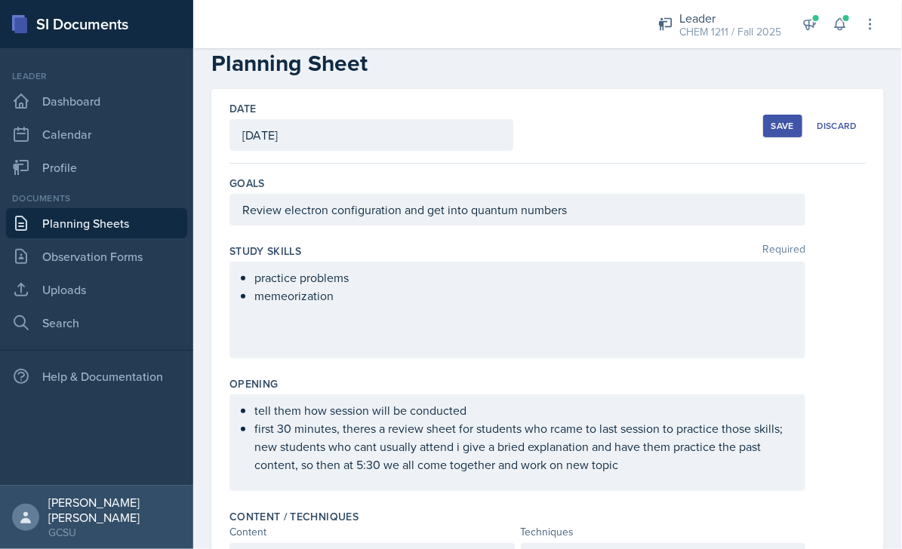
click at [781, 137] on button "Save" at bounding box center [782, 126] width 39 height 23
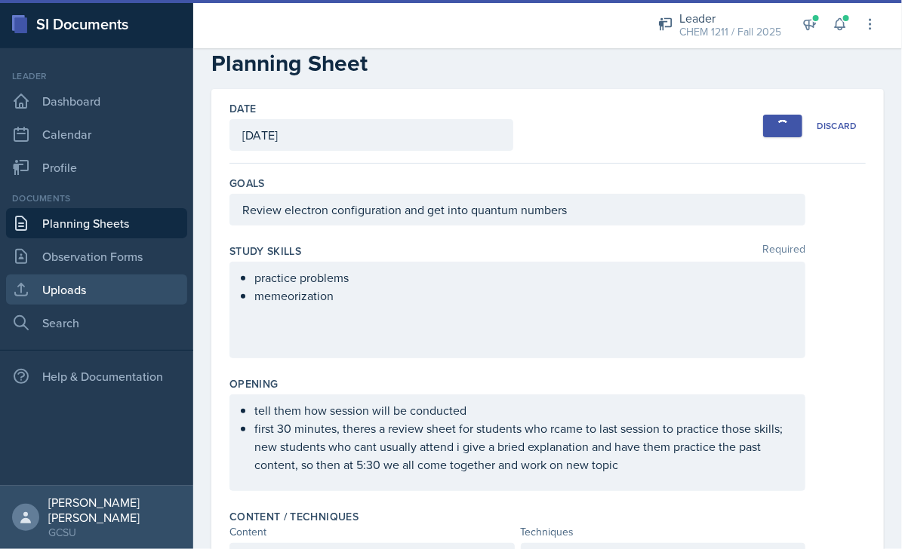
click at [78, 303] on link "Uploads" at bounding box center [96, 290] width 181 height 30
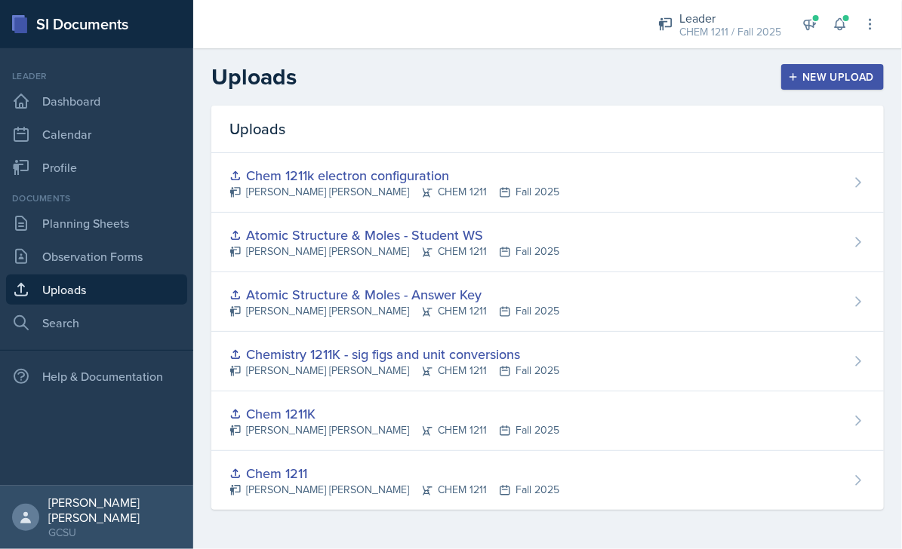
click at [801, 76] on div "New Upload" at bounding box center [833, 77] width 84 height 12
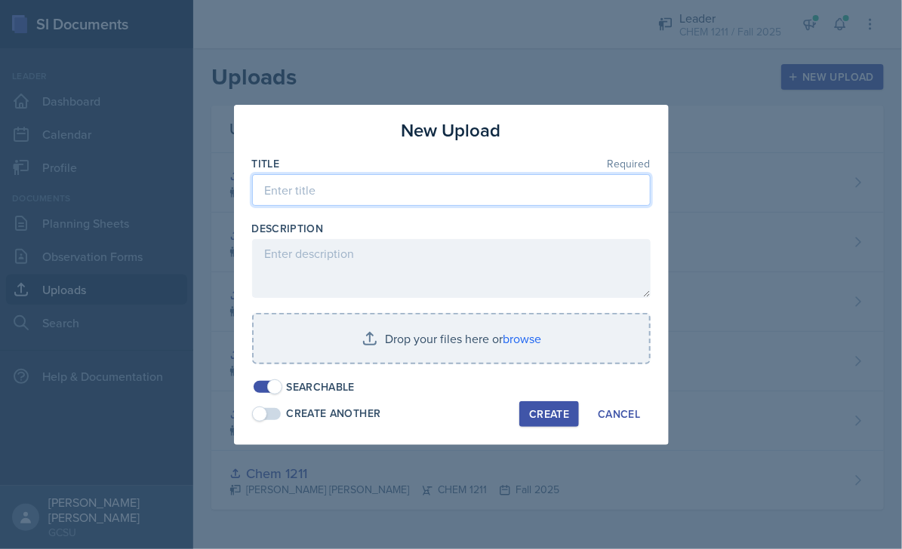
click at [408, 194] on input at bounding box center [451, 190] width 399 height 32
type input "Chem 1211K - quantum numbers"
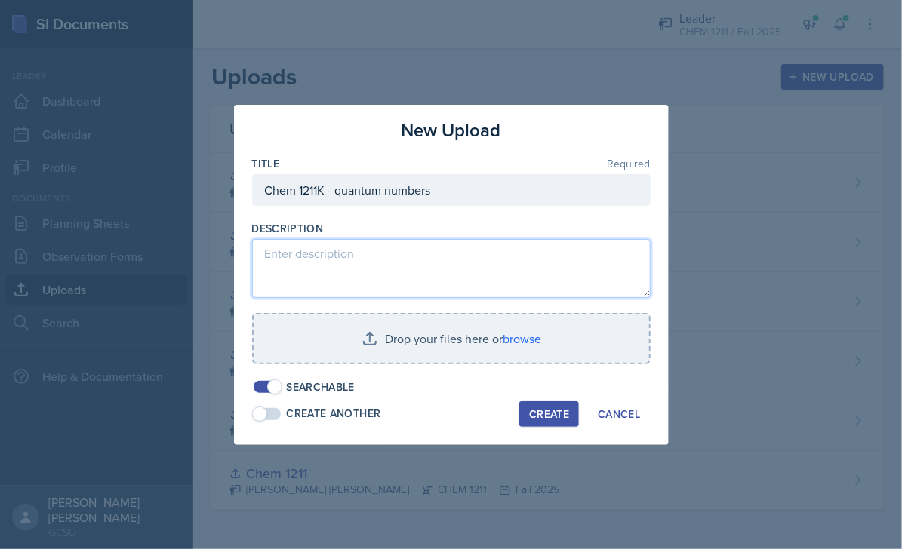
click at [358, 251] on textarea at bounding box center [451, 268] width 399 height 59
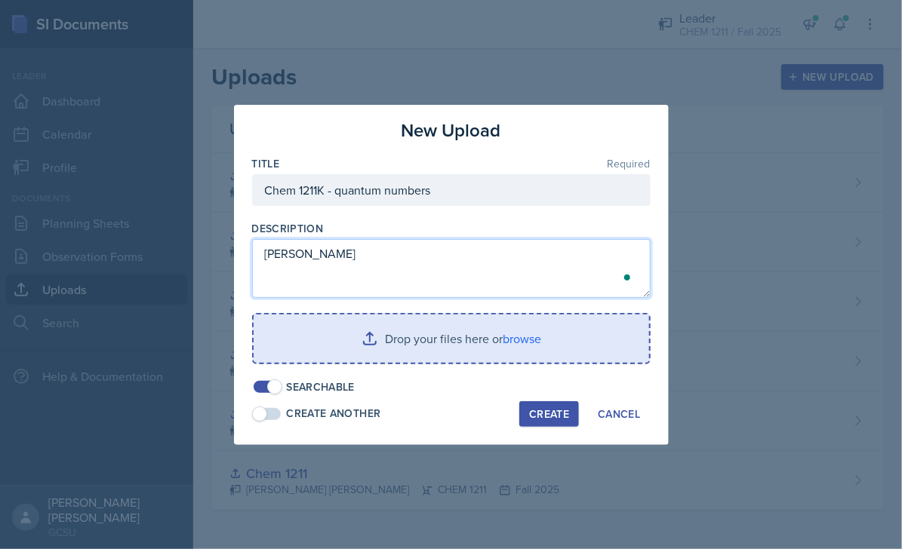
type textarea "[PERSON_NAME]"
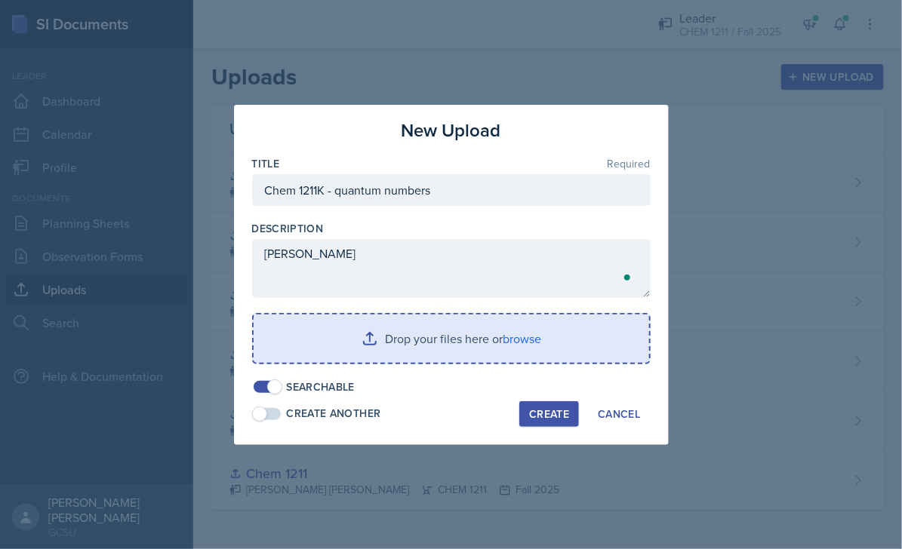
click at [426, 352] on input "file" at bounding box center [452, 339] width 396 height 48
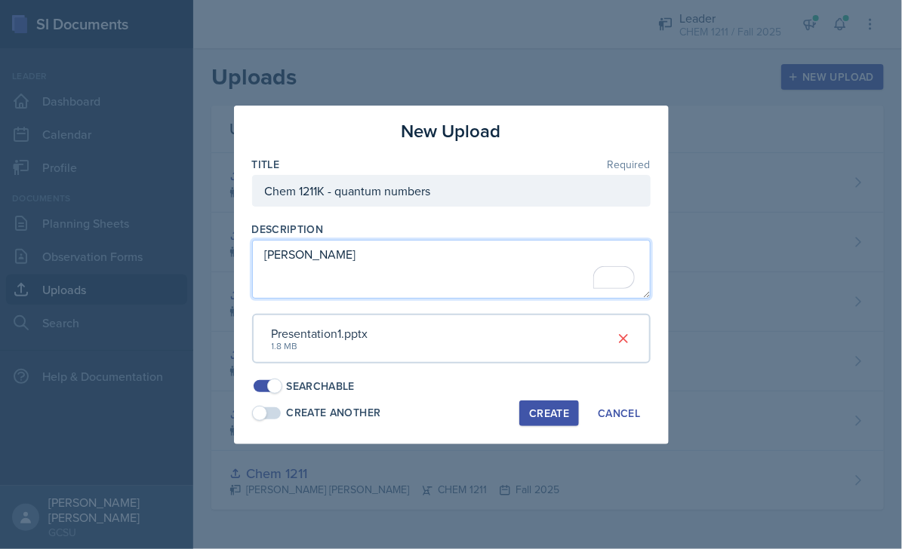
click at [403, 249] on textarea "[PERSON_NAME]" at bounding box center [451, 269] width 399 height 59
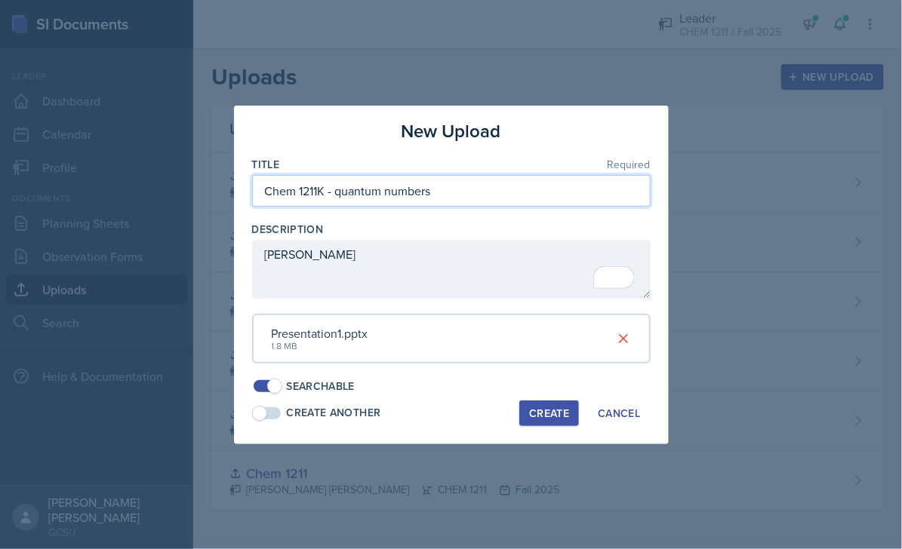
click at [442, 185] on input "Chem 1211K - quantum numbers" at bounding box center [451, 191] width 399 height 32
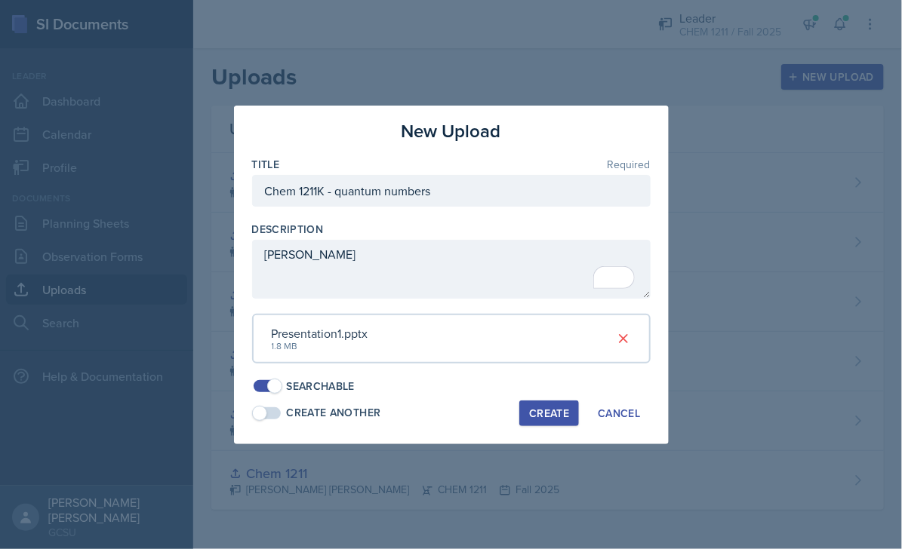
click at [534, 411] on div "Create" at bounding box center [549, 414] width 40 height 12
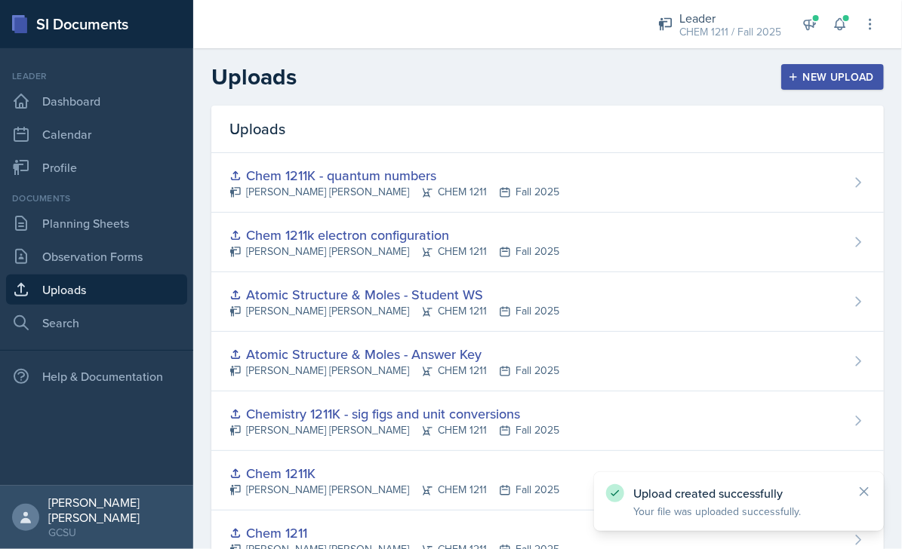
click at [861, 83] on div "New Upload" at bounding box center [833, 77] width 84 height 12
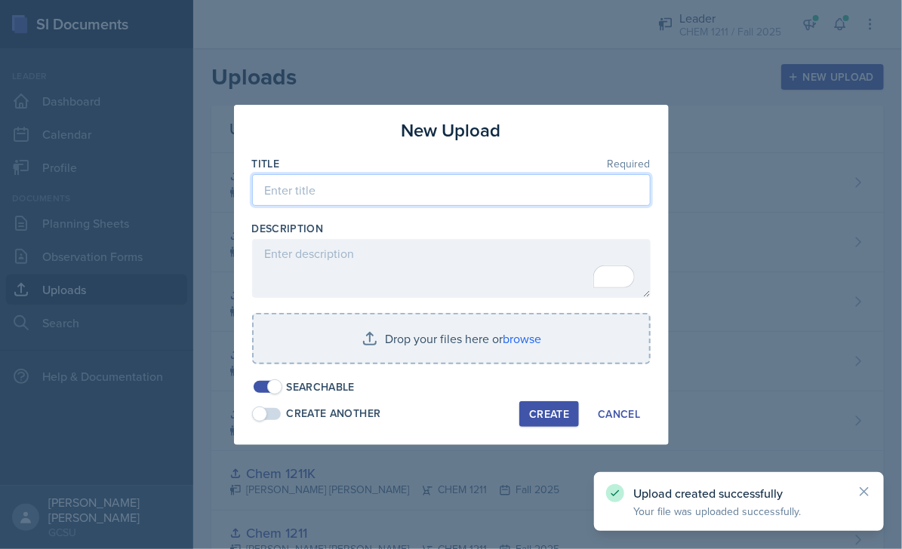
click at [448, 197] on input at bounding box center [451, 190] width 399 height 32
paste input "Chem 1211K - quantum numbers"
type input "Chem 1211K - quantum numbers"
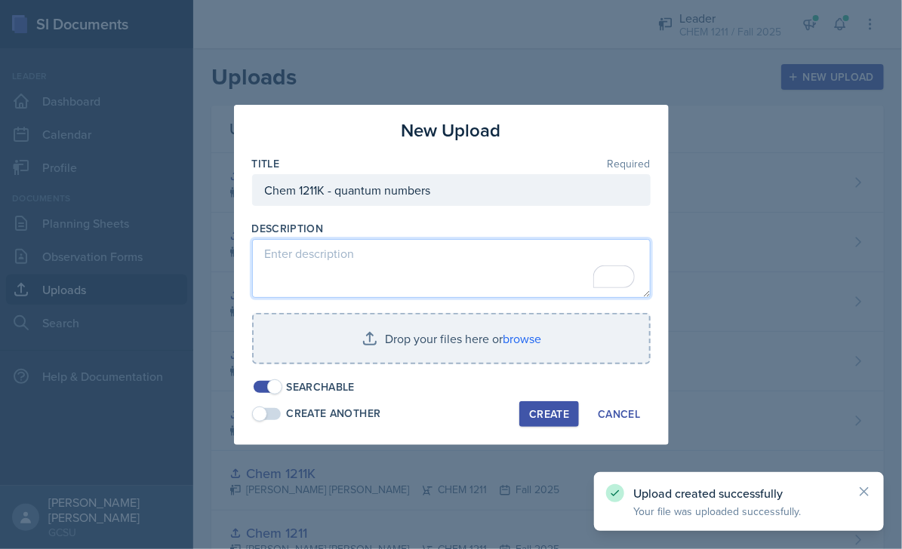
click at [418, 251] on textarea "To enrich screen reader interactions, please activate Accessibility in Grammarl…" at bounding box center [451, 268] width 399 height 59
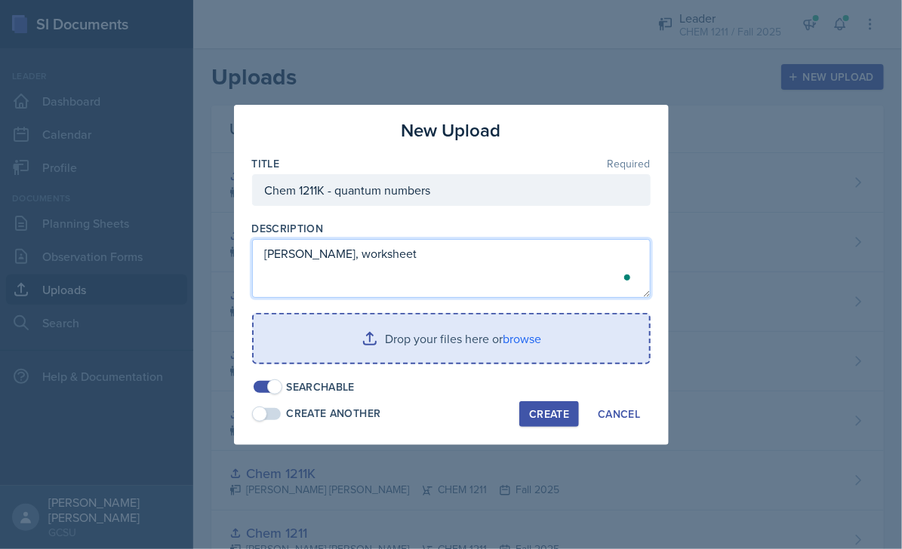
type textarea "[PERSON_NAME], worksheet"
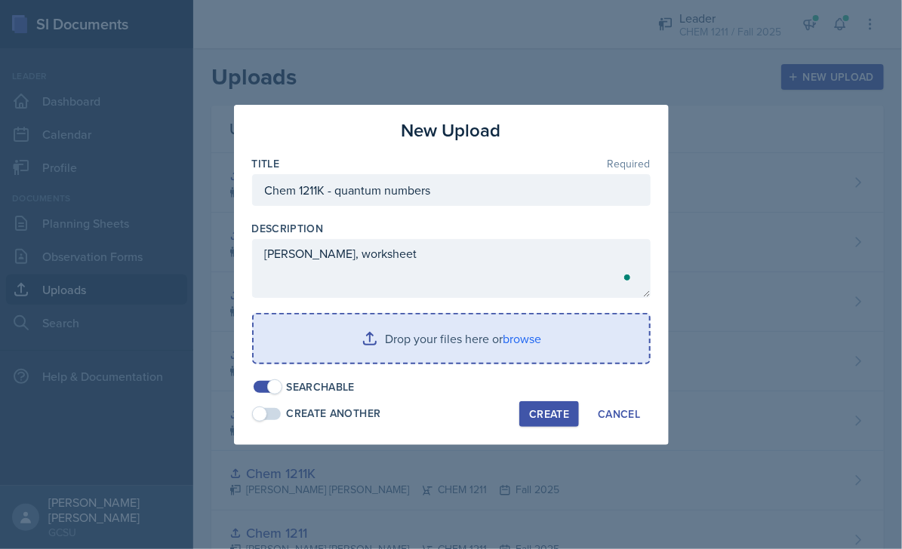
click at [363, 343] on input "file" at bounding box center [452, 339] width 396 height 48
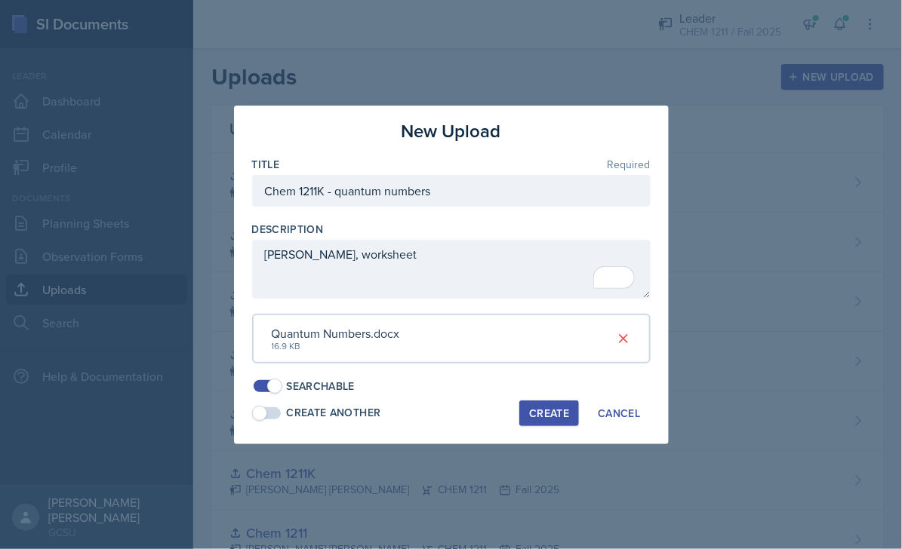
click at [546, 425] on button "Create" at bounding box center [549, 414] width 60 height 26
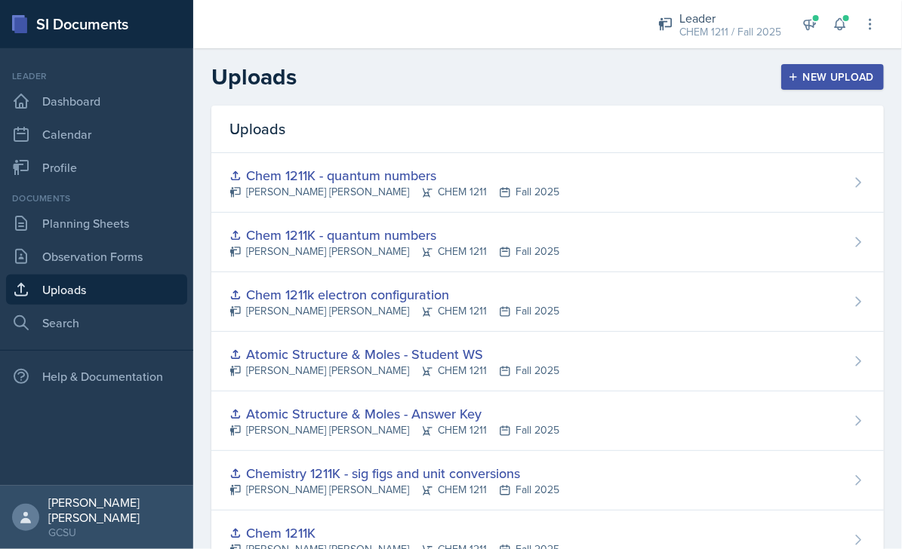
scroll to position [18, 0]
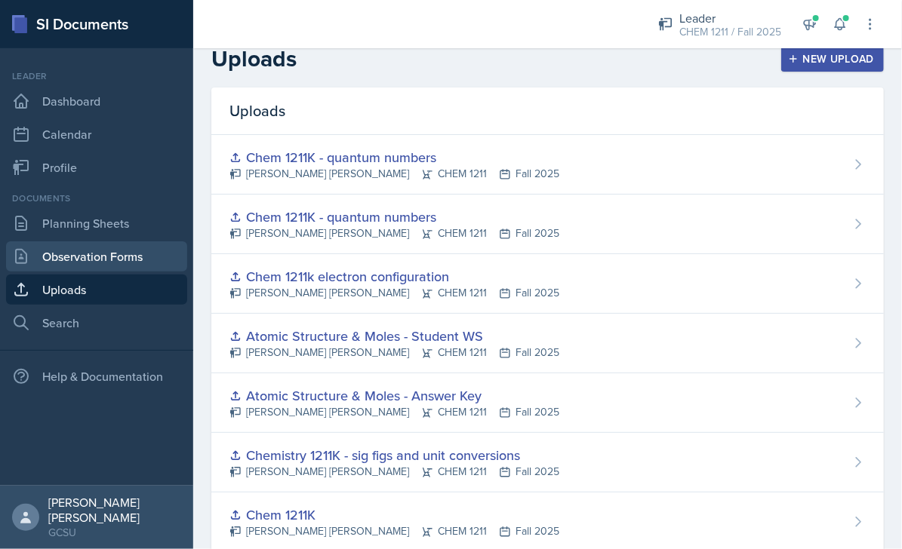
click at [103, 258] on link "Observation Forms" at bounding box center [96, 257] width 181 height 30
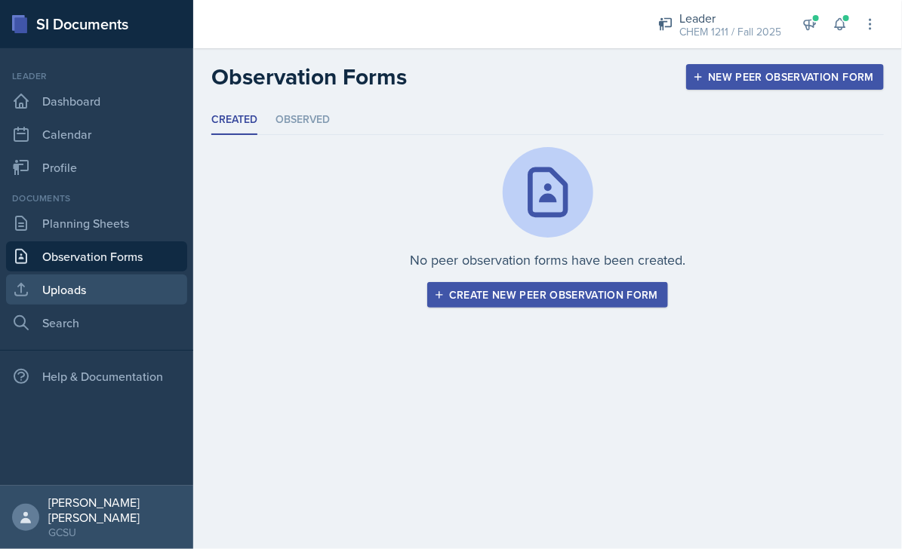
click at [73, 286] on link "Uploads" at bounding box center [96, 290] width 181 height 30
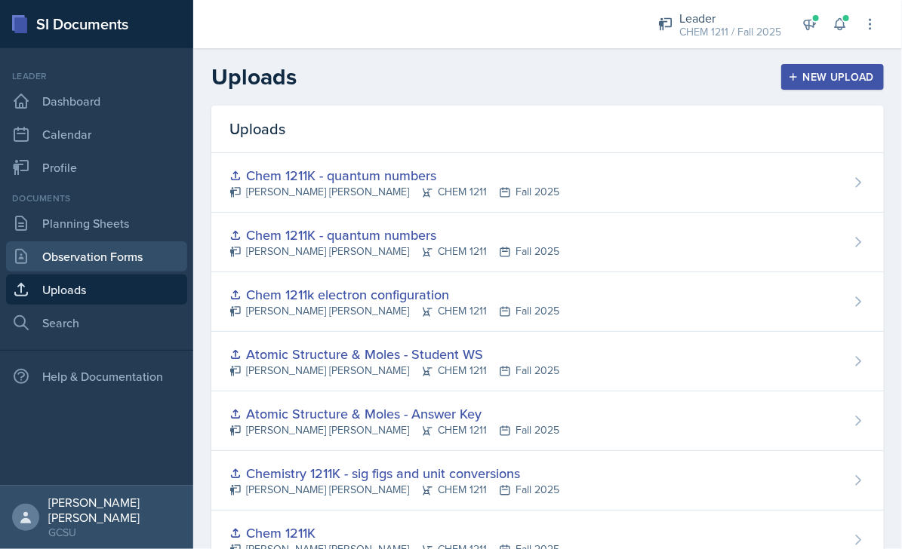
click at [97, 254] on link "Observation Forms" at bounding box center [96, 257] width 181 height 30
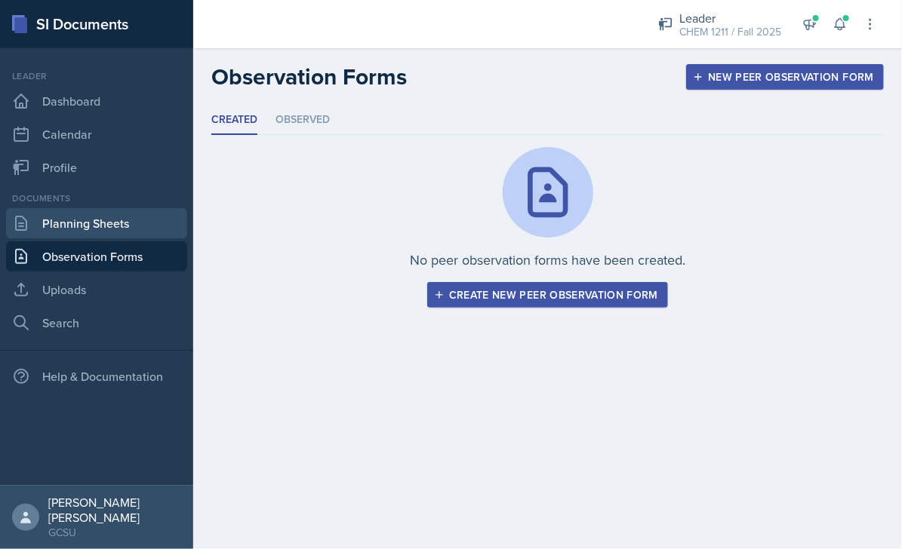
click at [119, 229] on link "Planning Sheets" at bounding box center [96, 223] width 181 height 30
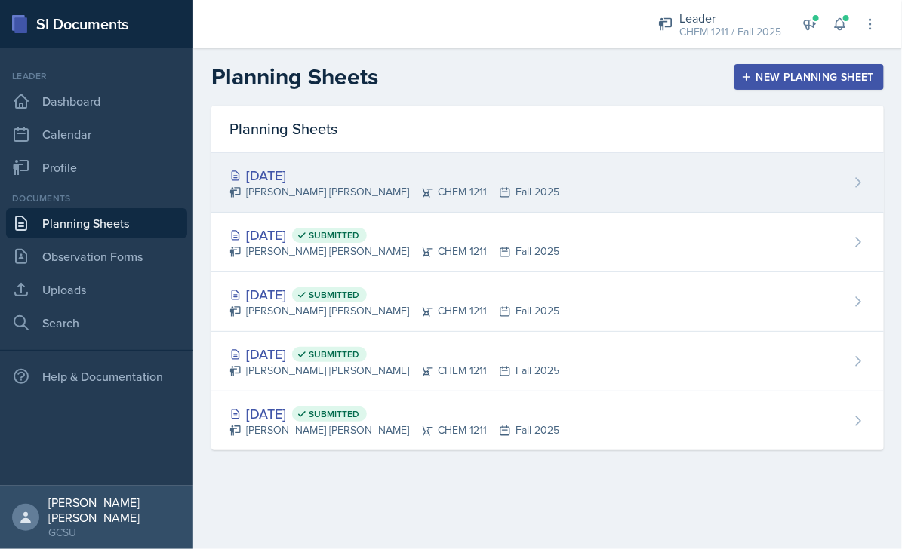
click at [473, 186] on div "[PERSON_NAME] [PERSON_NAME] CHEM 1211 Fall 2025" at bounding box center [394, 192] width 330 height 16
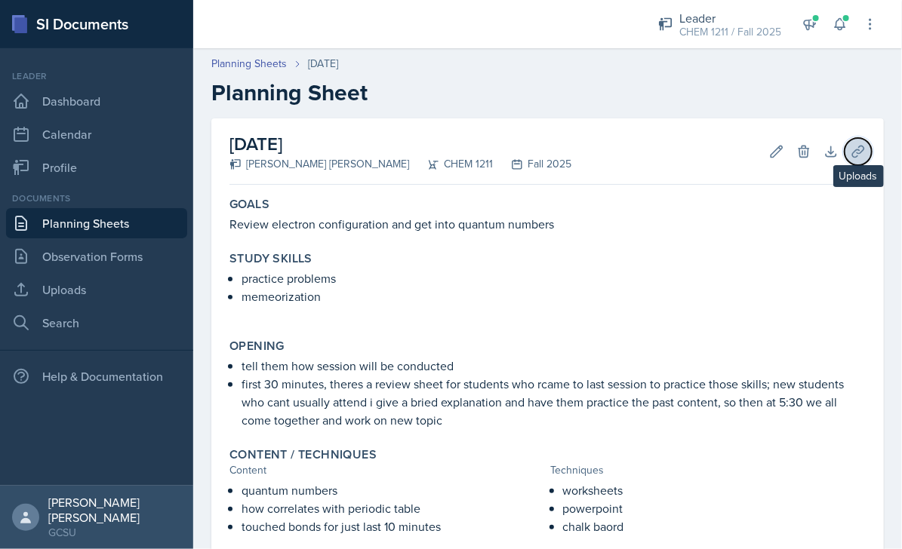
click at [856, 155] on icon at bounding box center [858, 151] width 15 height 15
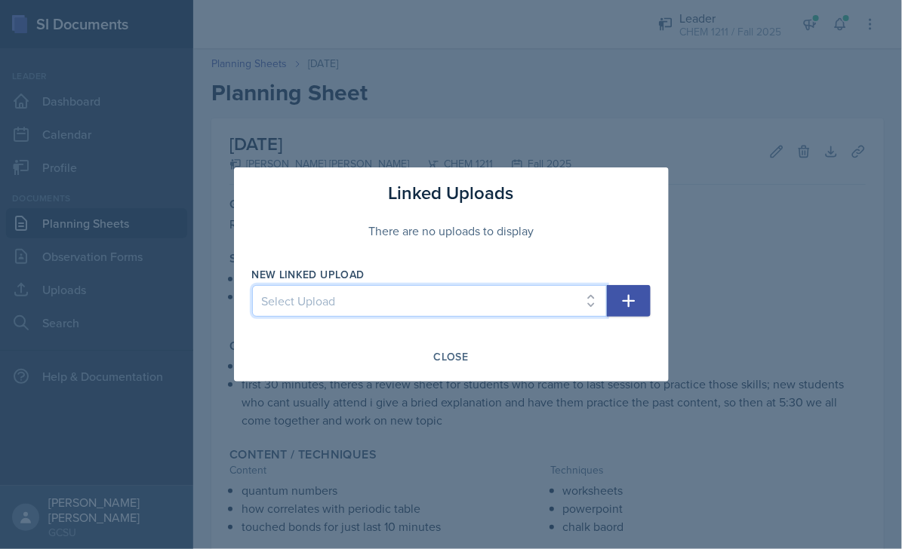
click at [319, 300] on select "Select Upload Chem 1211 Chem 1211K Chemistry 1211K - sig figs and unit conversi…" at bounding box center [429, 301] width 355 height 32
select select "2c1b29fe-edaa-44dd-b0c6-c3cc53ea2762"
click at [631, 297] on icon "button" at bounding box center [629, 301] width 18 height 18
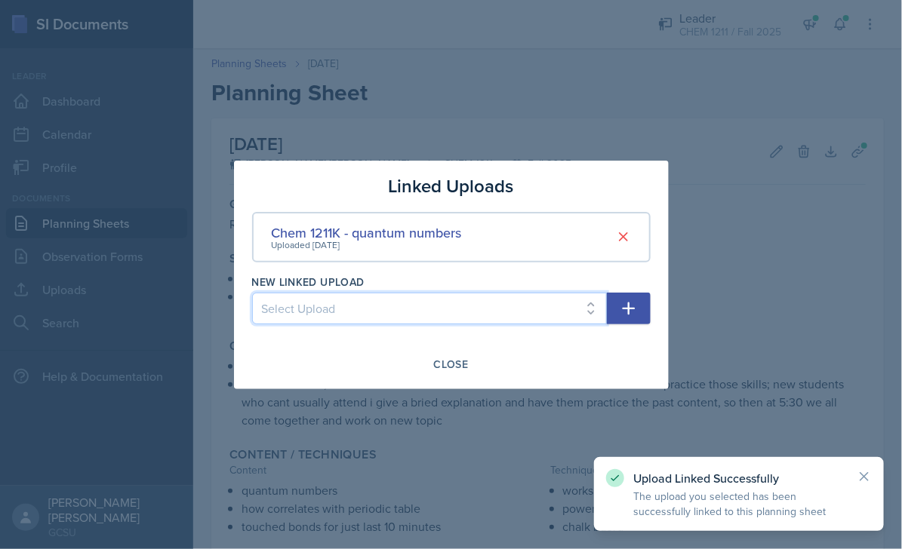
click at [517, 315] on select "Select Upload Chem 1211 Chem 1211K Chemistry 1211K - sig figs and unit conversi…" at bounding box center [429, 309] width 355 height 32
select select "ab67264d-76d7-464d-879b-58e9704cb9f8"
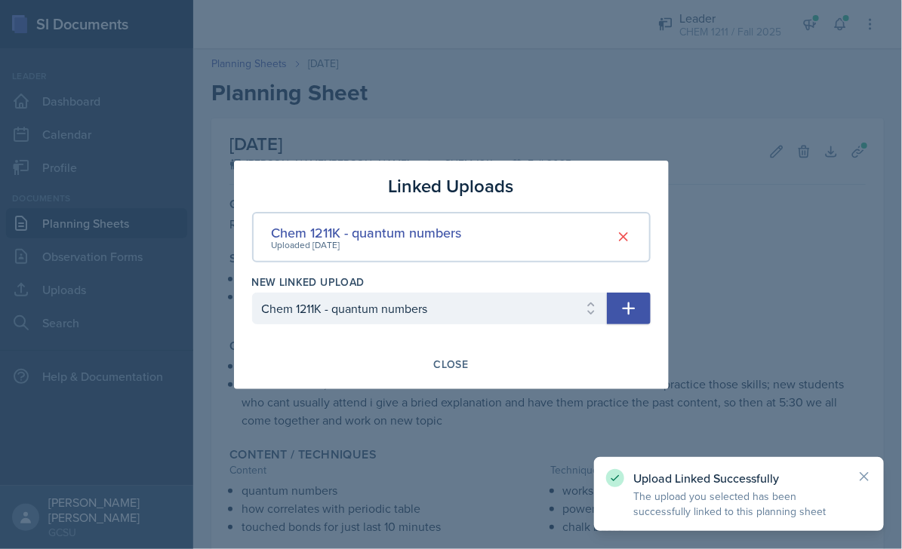
click at [632, 306] on icon "button" at bounding box center [629, 309] width 18 height 18
select select
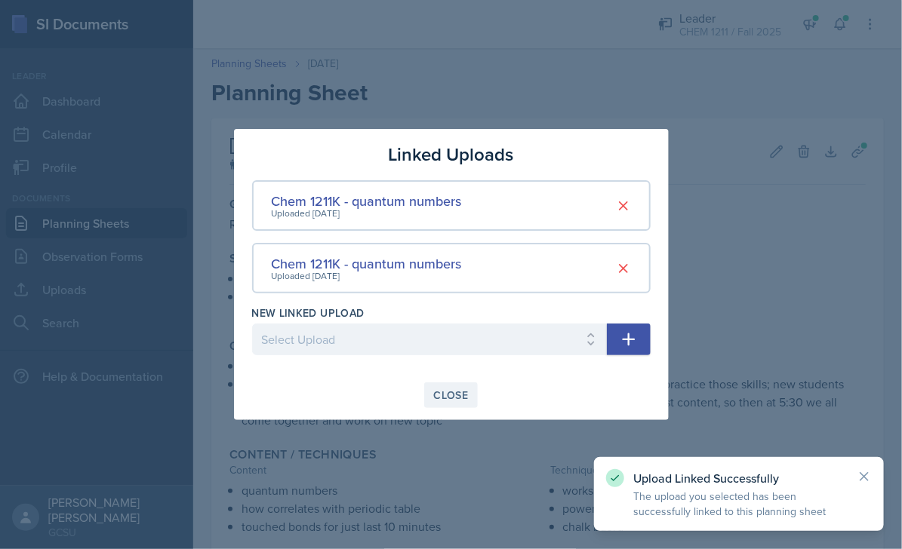
click at [451, 395] on div "Close" at bounding box center [451, 395] width 35 height 12
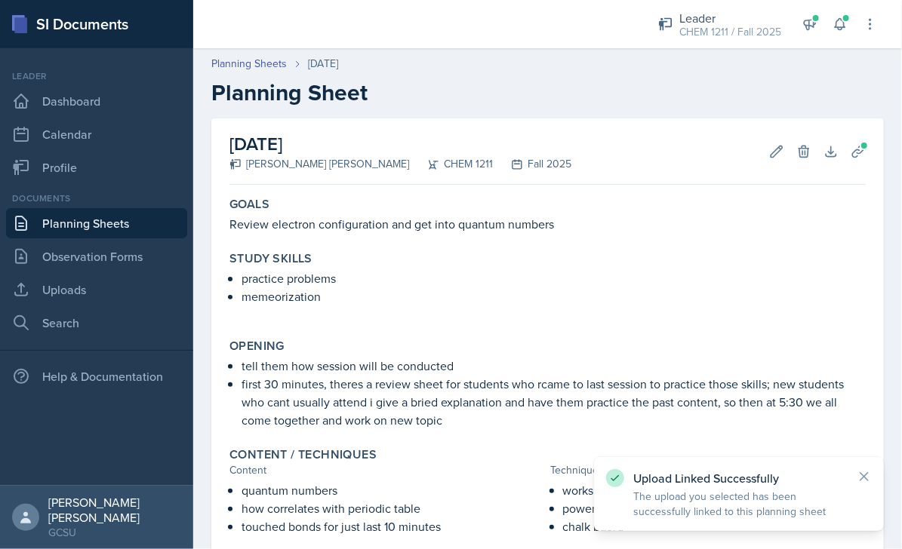
scroll to position [199, 0]
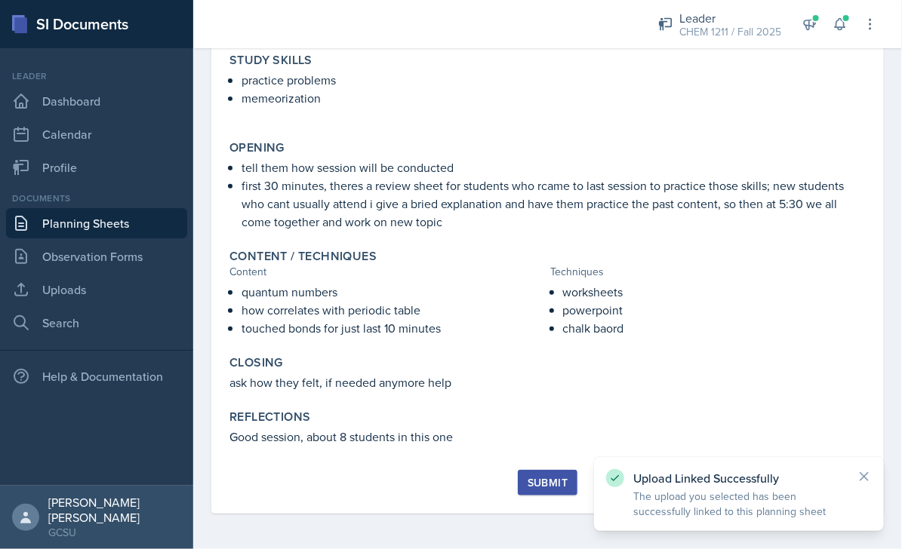
click at [531, 482] on div "Submit" at bounding box center [548, 483] width 40 height 12
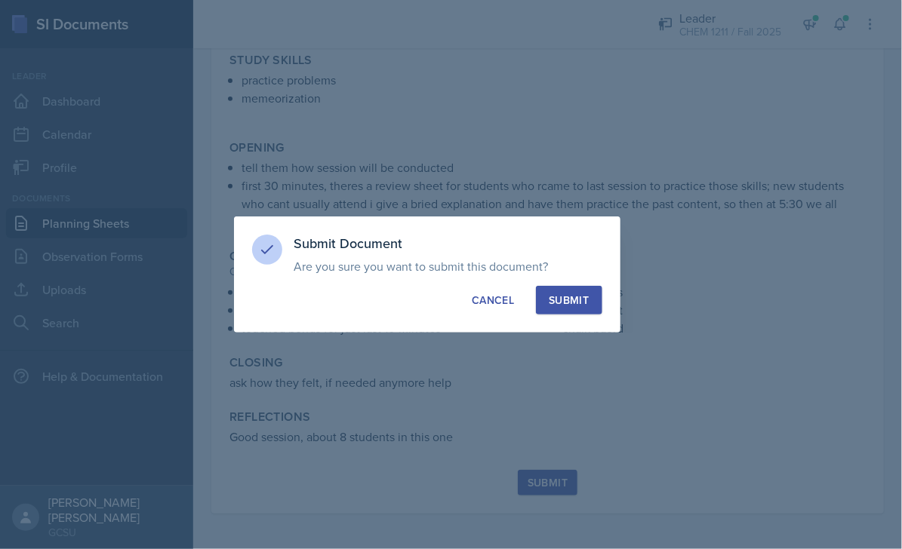
click at [580, 319] on div "Submit Document Are you sure you want to submit this document? This document wi…" at bounding box center [427, 275] width 386 height 116
click at [586, 288] on button "Submit" at bounding box center [569, 300] width 66 height 29
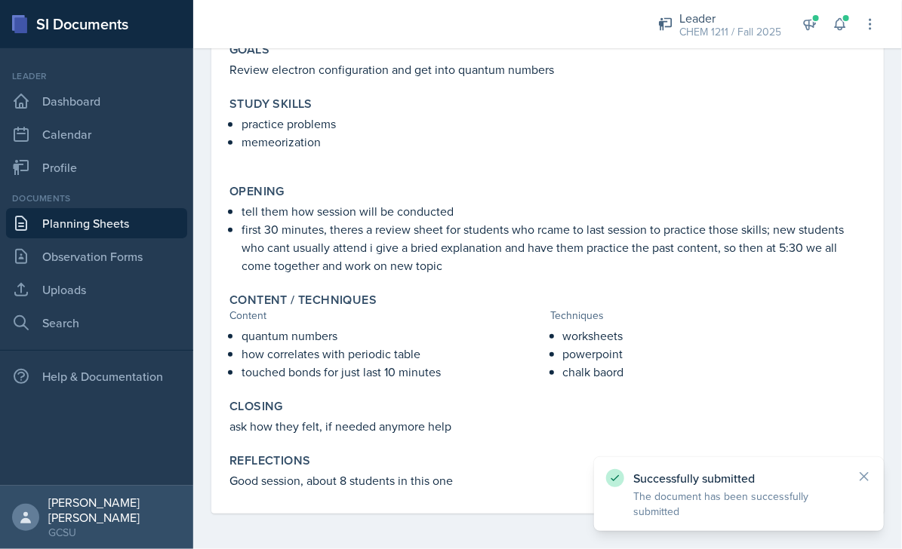
click at [89, 224] on link "Planning Sheets" at bounding box center [96, 223] width 181 height 30
